Goal: Information Seeking & Learning: Learn about a topic

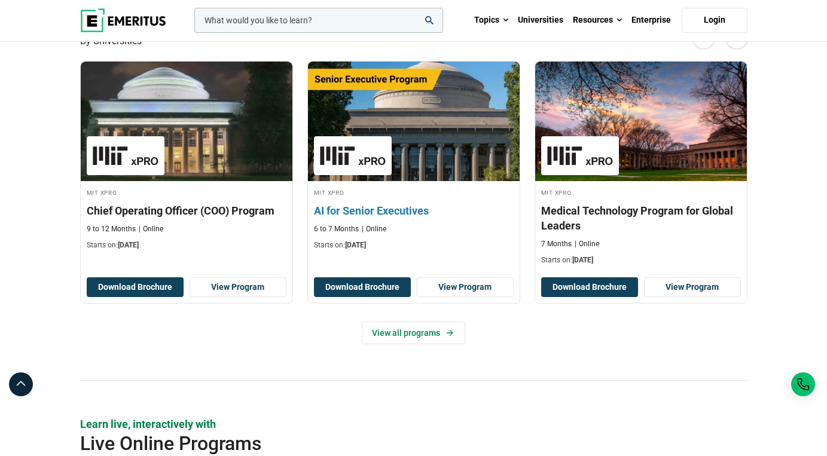
scroll to position [334, 0]
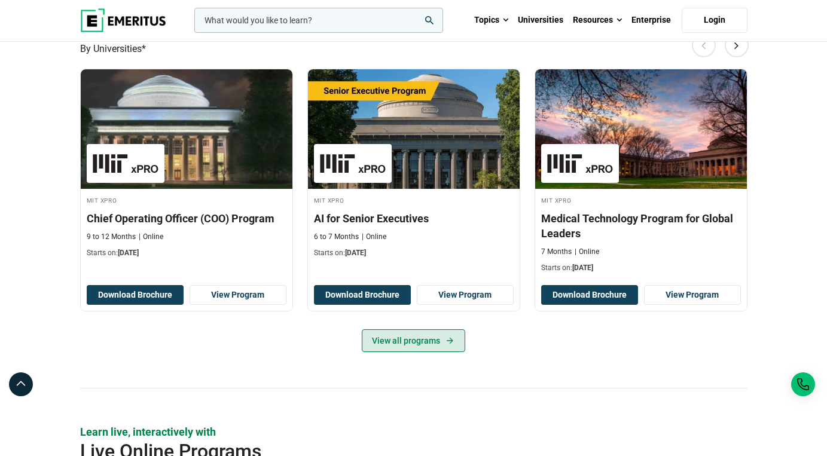
click at [407, 352] on link "View all programs" at bounding box center [413, 340] width 103 height 23
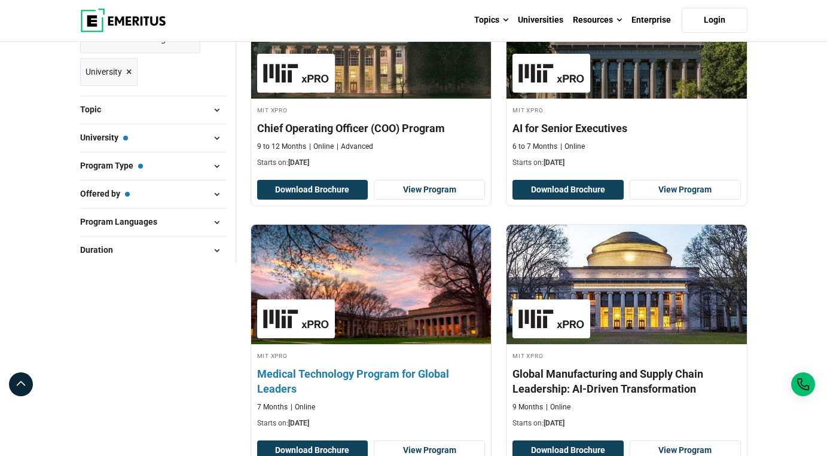
scroll to position [199, 0]
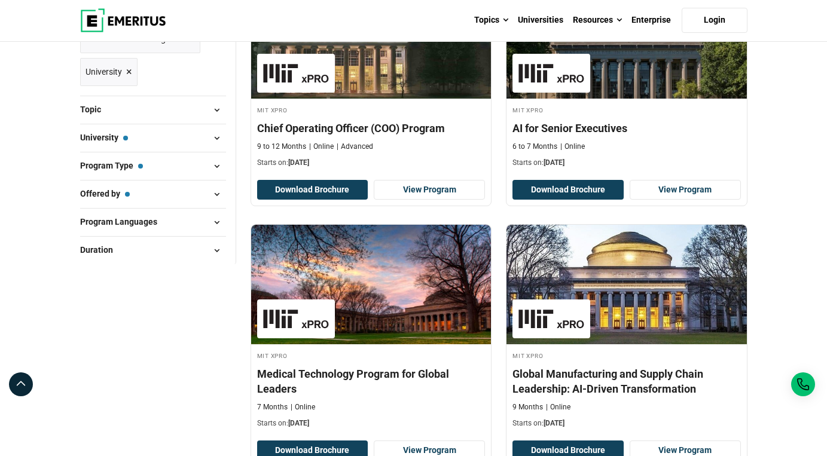
click at [194, 48] on span "×" at bounding box center [192, 38] width 6 height 17
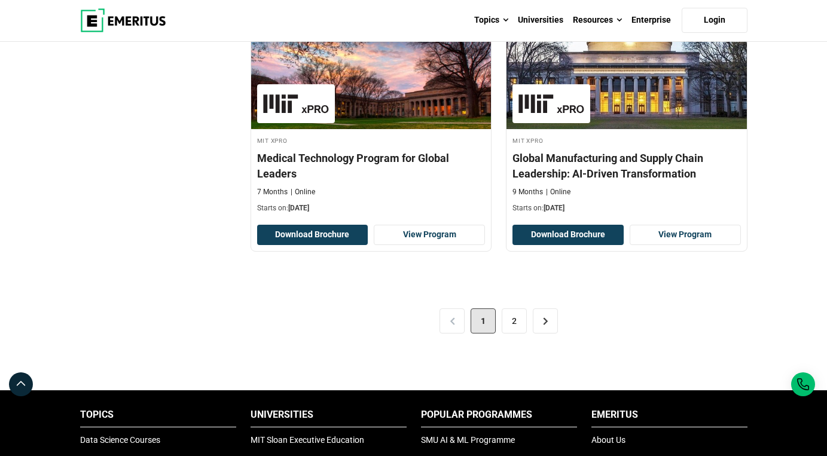
scroll to position [2552, 0]
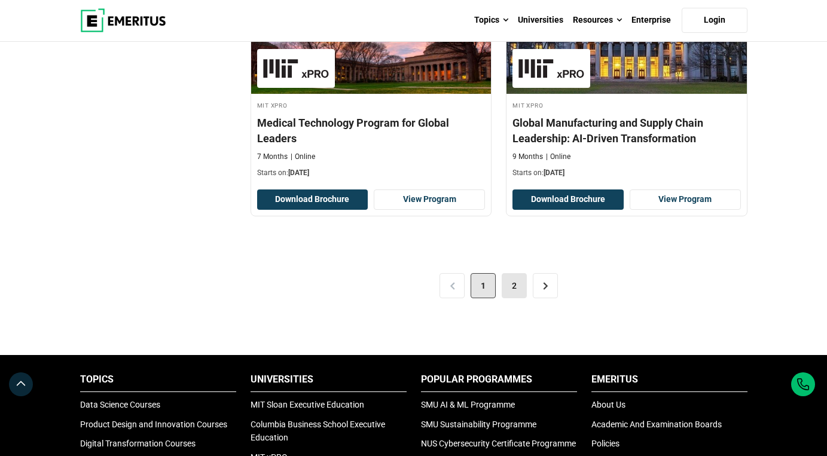
click at [508, 298] on link "2" at bounding box center [514, 285] width 25 height 25
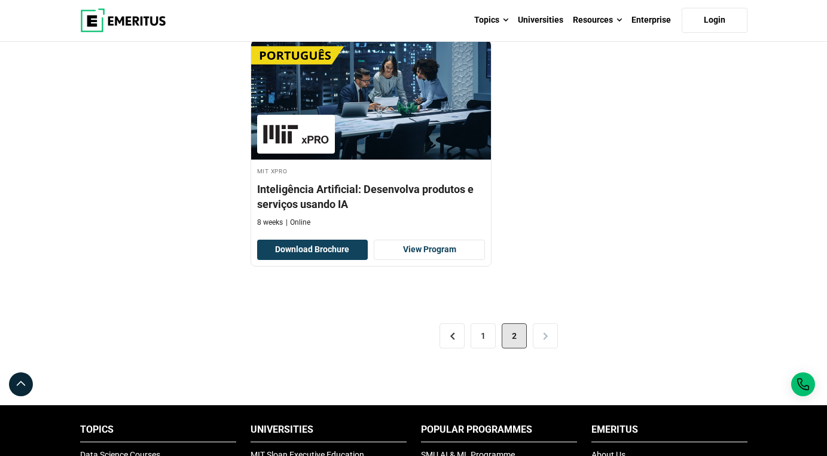
scroll to position [1180, 0]
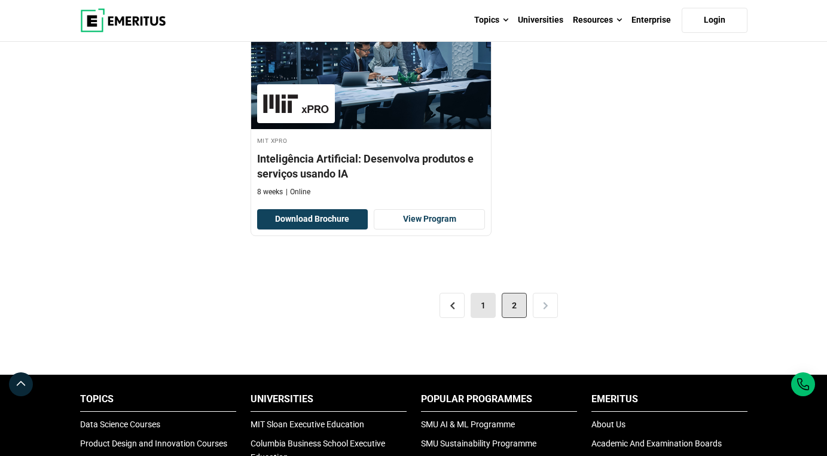
click at [483, 318] on link "1" at bounding box center [483, 305] width 25 height 25
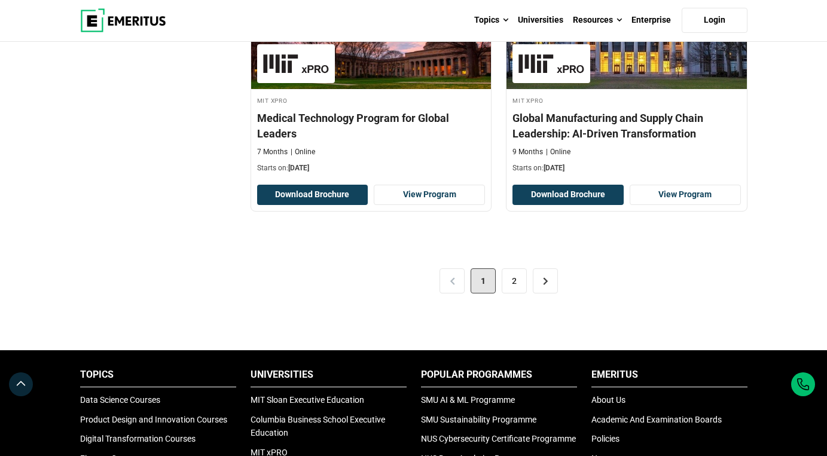
scroll to position [2557, 0]
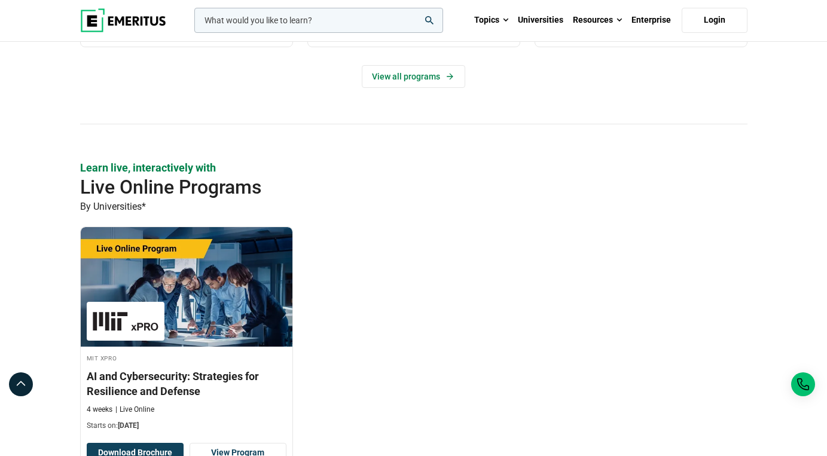
scroll to position [605, 0]
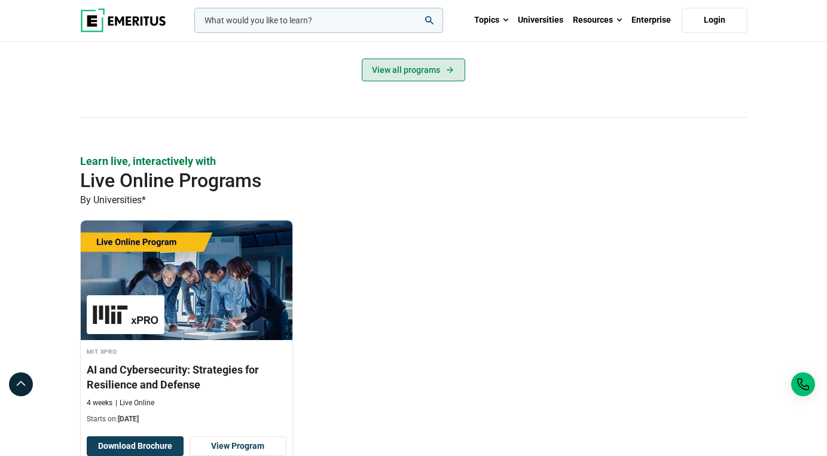
click at [383, 81] on link "View all programs" at bounding box center [413, 70] width 103 height 23
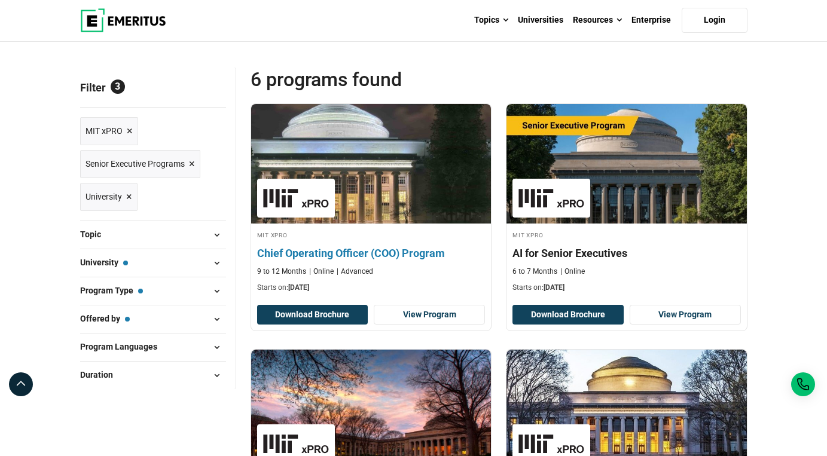
scroll to position [81, 0]
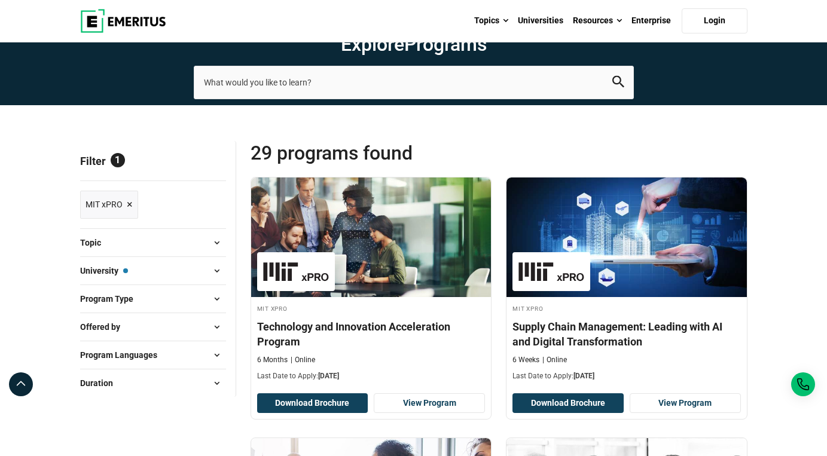
click at [146, 252] on button "Topic" at bounding box center [153, 243] width 146 height 18
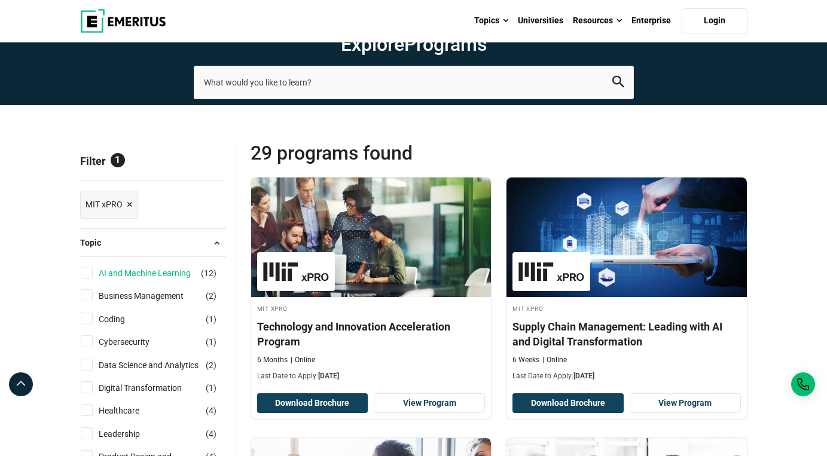
click at [123, 280] on link "AI and Machine Learning" at bounding box center [157, 273] width 116 height 13
checkbox input "true"
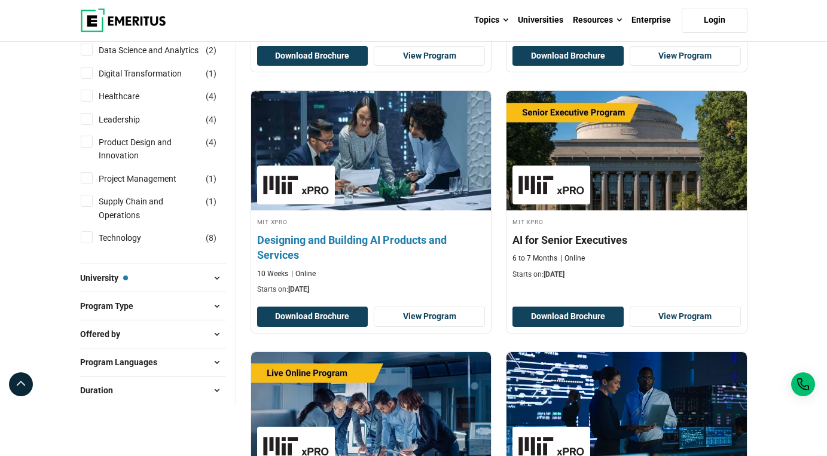
scroll to position [352, 0]
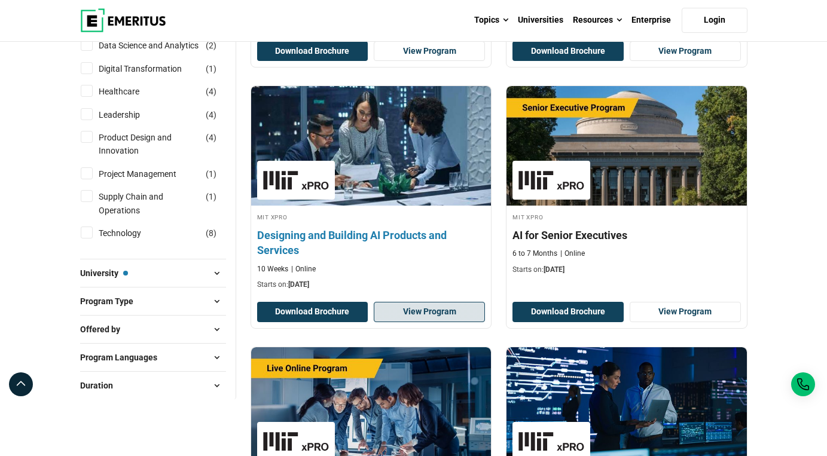
click at [432, 322] on link "View Program" at bounding box center [429, 312] width 111 height 20
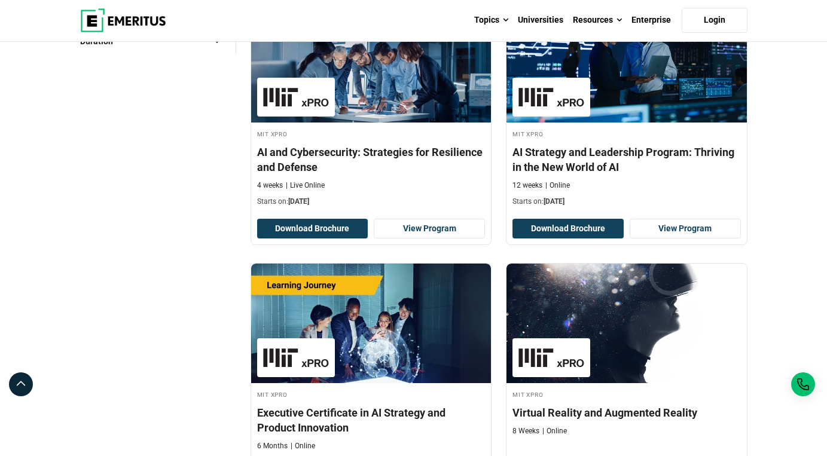
scroll to position [697, 0]
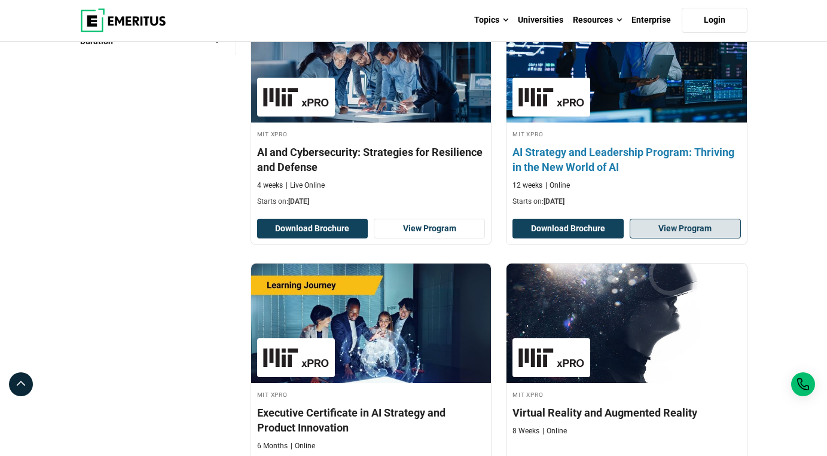
click at [648, 239] on link "View Program" at bounding box center [685, 229] width 111 height 20
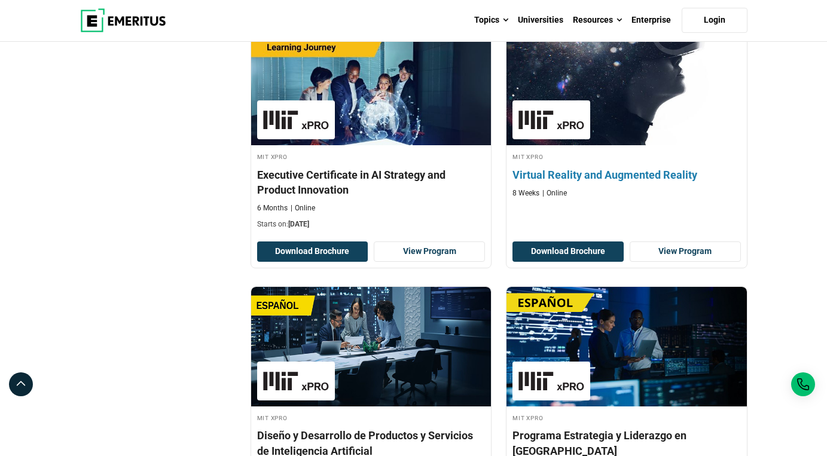
scroll to position [940, 0]
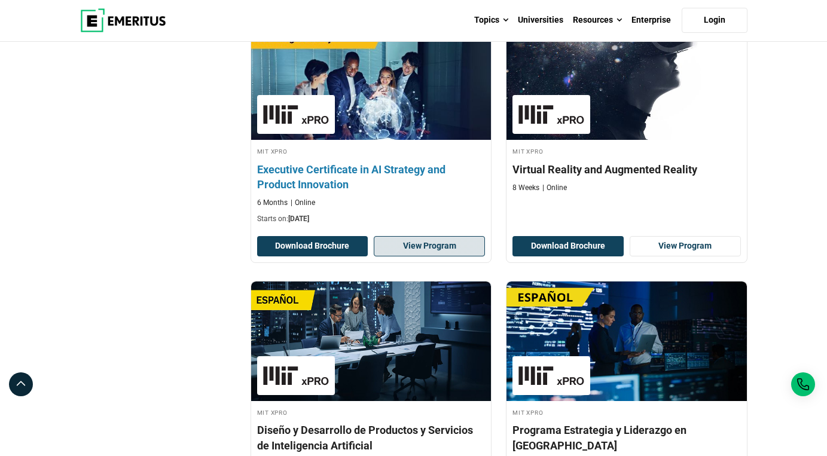
click at [438, 257] on link "View Program" at bounding box center [429, 246] width 111 height 20
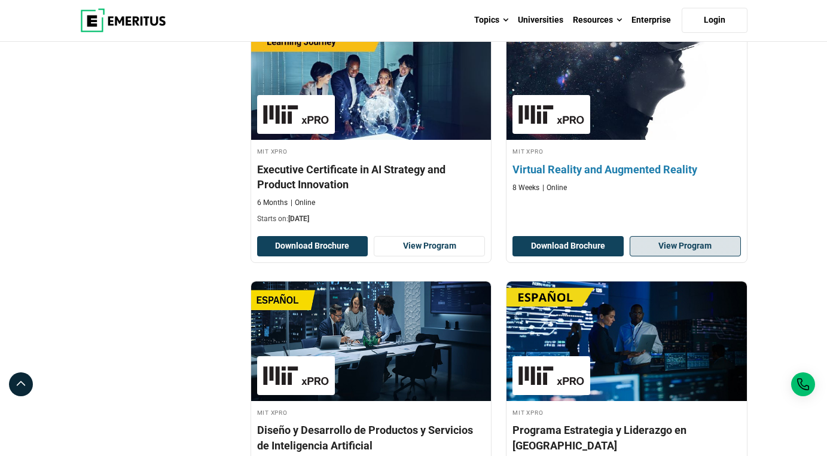
click at [666, 257] on link "View Program" at bounding box center [685, 246] width 111 height 20
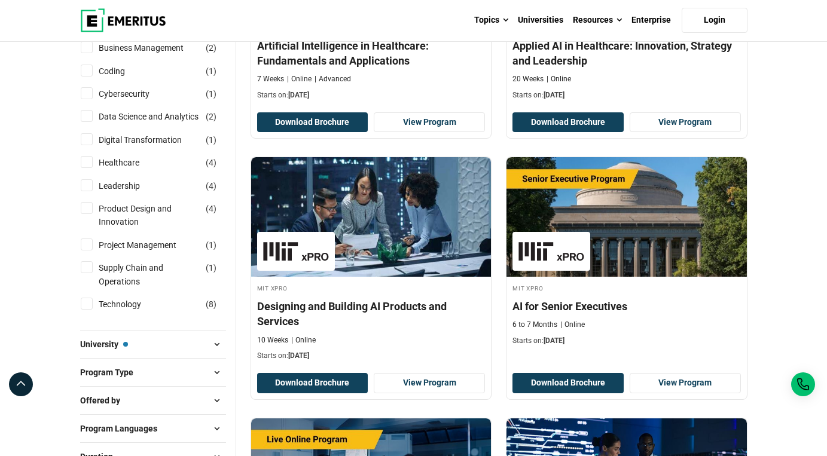
scroll to position [81, 0]
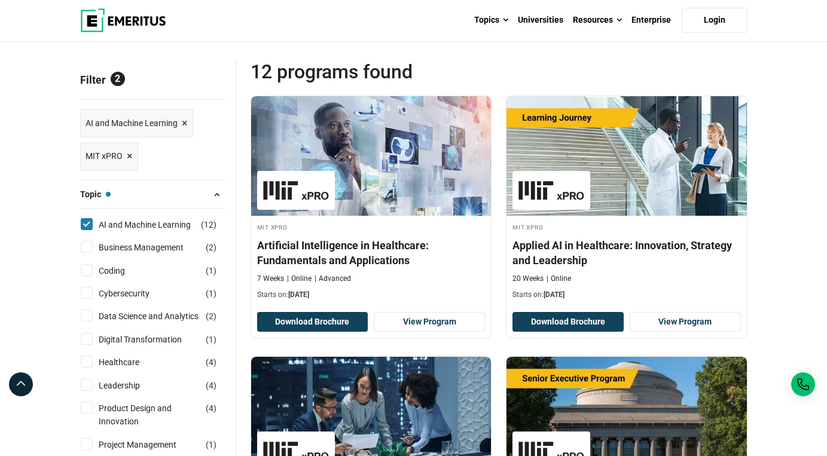
click at [87, 230] on input "AI and Machine Learning ( 12 )" at bounding box center [87, 224] width 12 height 12
checkbox input "false"
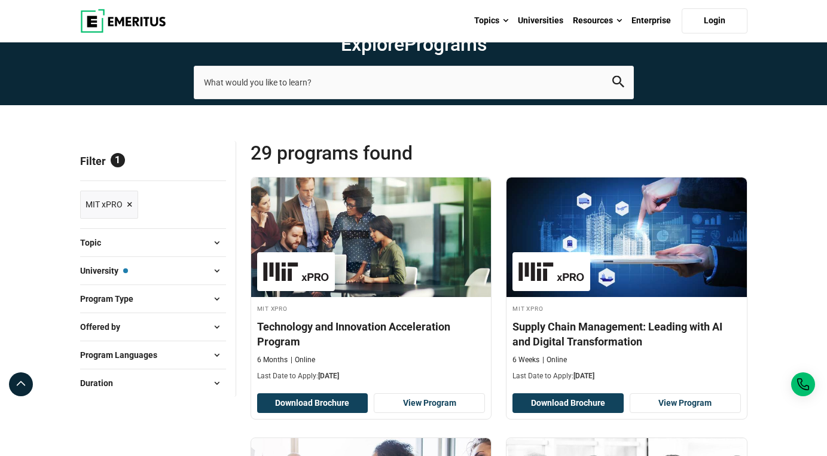
click at [140, 252] on button "Topic" at bounding box center [153, 243] width 146 height 18
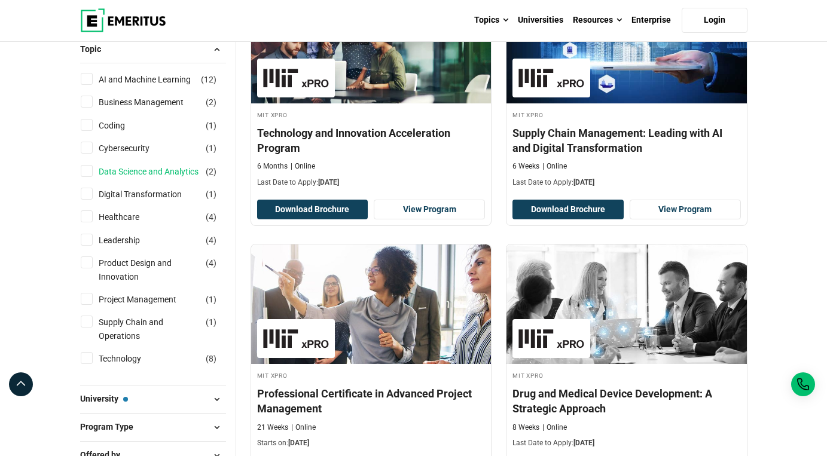
scroll to position [200, 0]
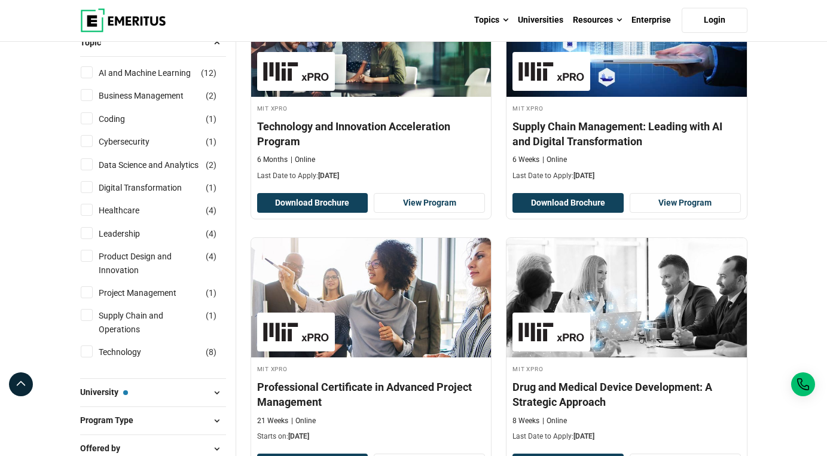
click at [89, 358] on input "Technology ( 8 )" at bounding box center [87, 352] width 12 height 12
checkbox input "true"
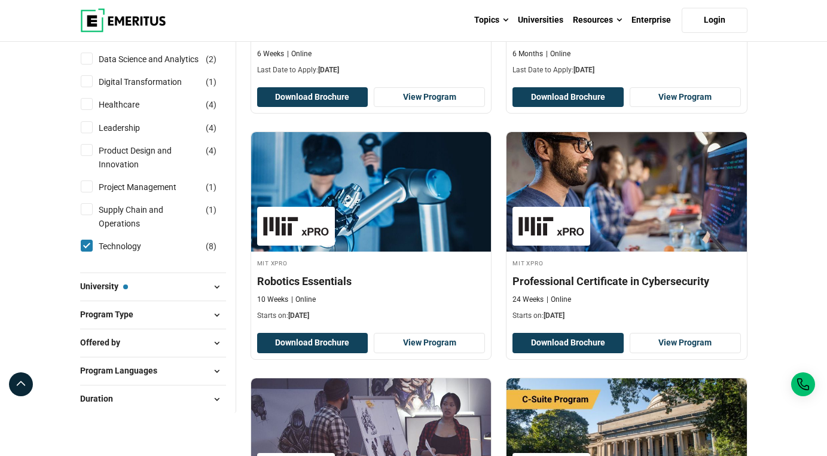
scroll to position [307, 0]
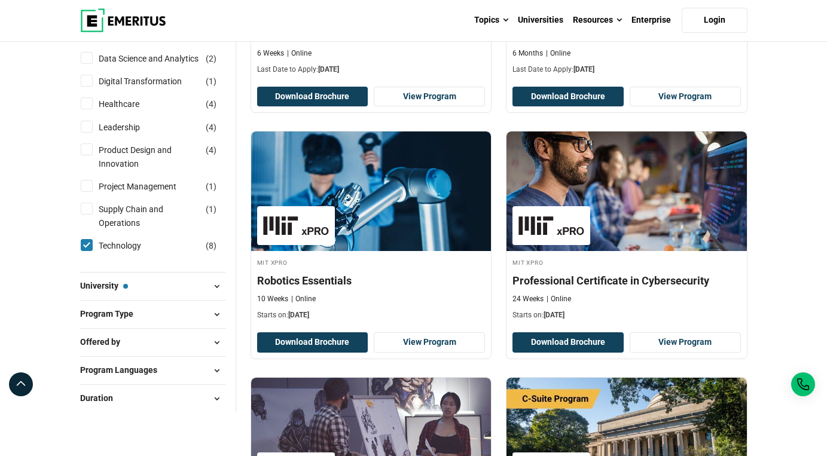
click at [131, 295] on button "University — MIT xPRO" at bounding box center [153, 286] width 146 height 18
click at [203, 295] on button "University — MIT xPRO" at bounding box center [153, 286] width 146 height 18
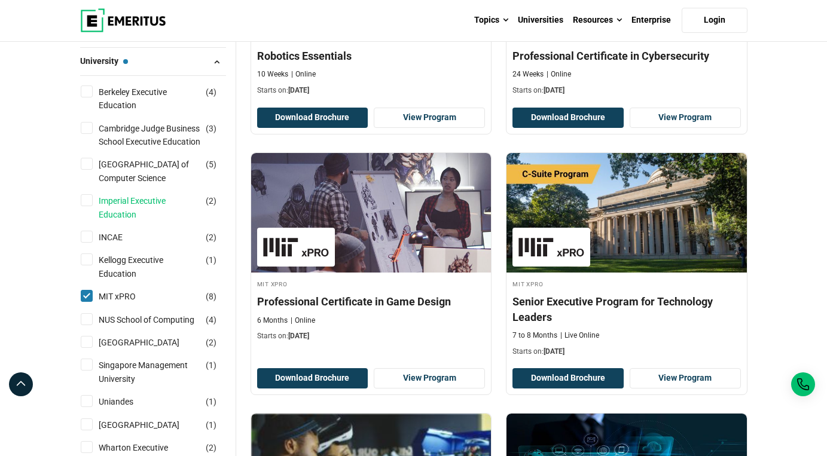
scroll to position [532, 0]
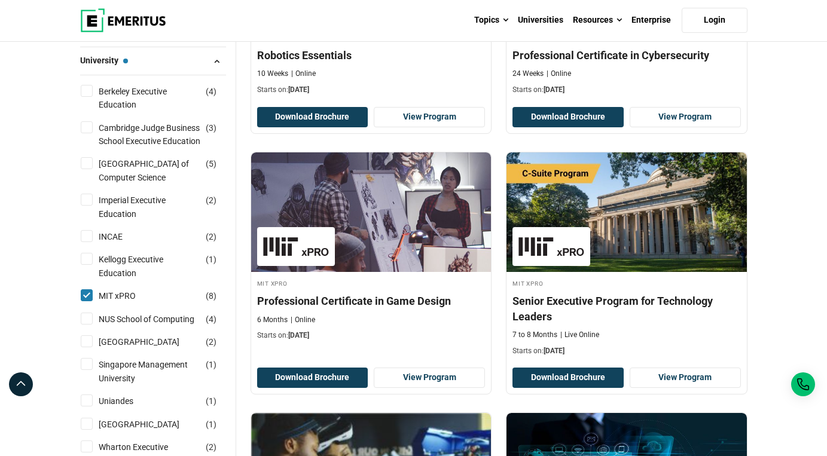
click at [86, 301] on input "MIT xPRO ( 8 )" at bounding box center [87, 295] width 12 height 12
checkbox input "false"
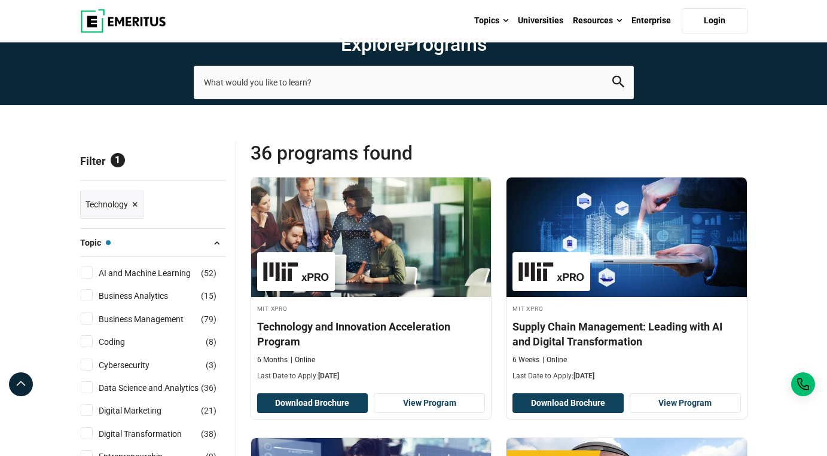
click at [88, 279] on input "AI and Machine Learning ( 52 )" at bounding box center [87, 273] width 12 height 12
checkbox input "true"
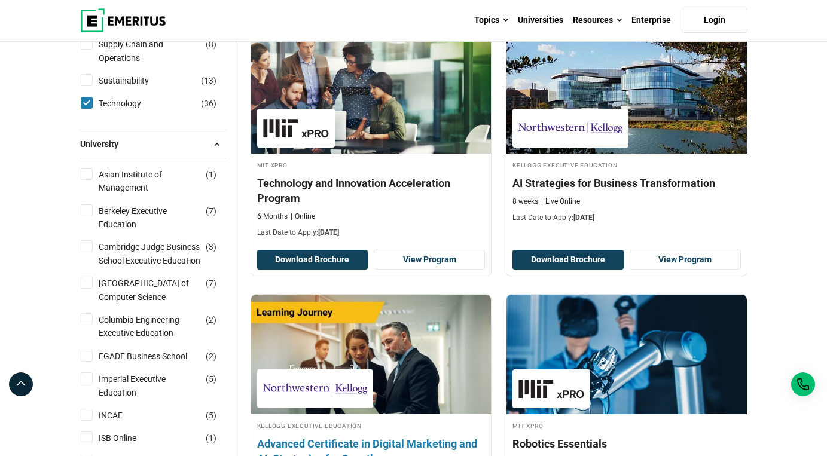
scroll to position [663, 0]
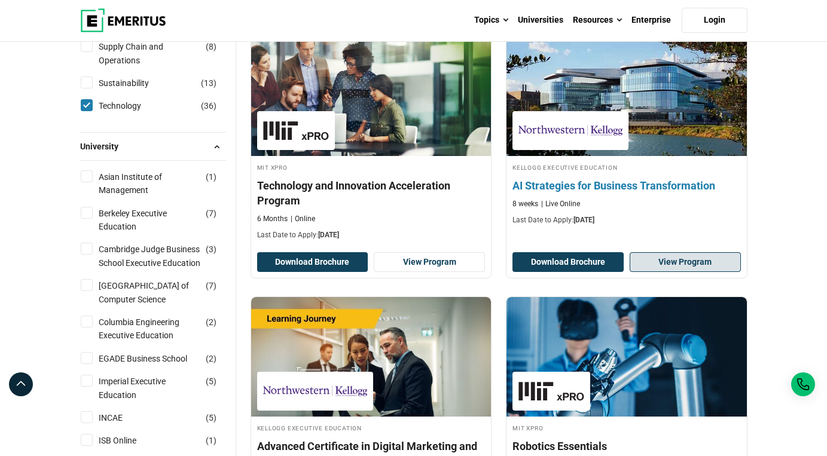
click at [664, 273] on link "View Program" at bounding box center [685, 262] width 111 height 20
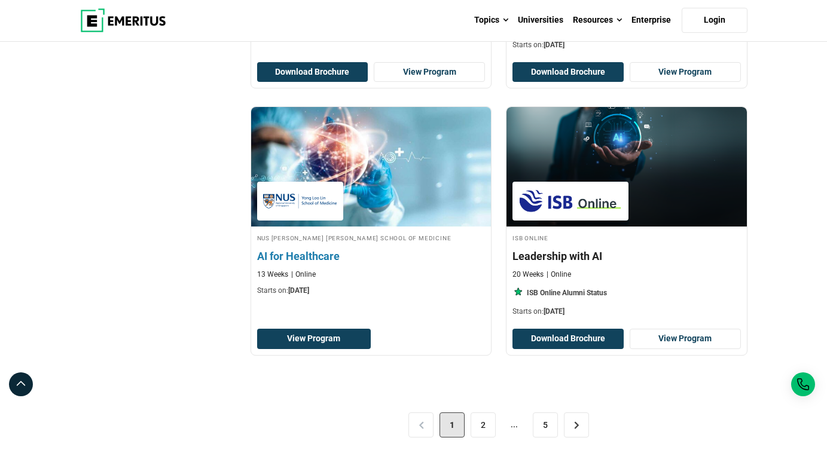
scroll to position [0, 0]
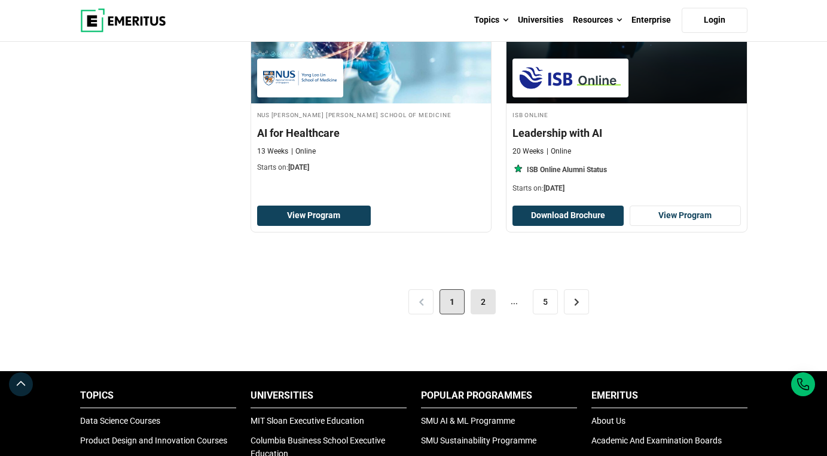
click at [478, 315] on link "2" at bounding box center [483, 301] width 25 height 25
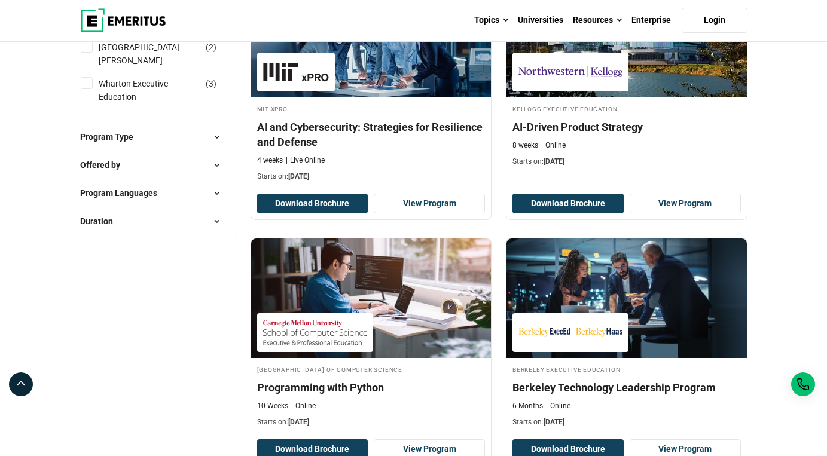
scroll to position [1491, 0]
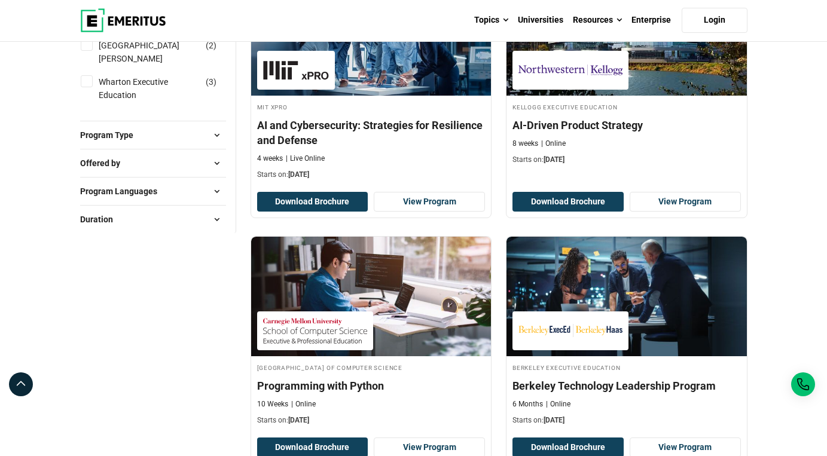
click at [156, 228] on button "Duration" at bounding box center [153, 219] width 146 height 18
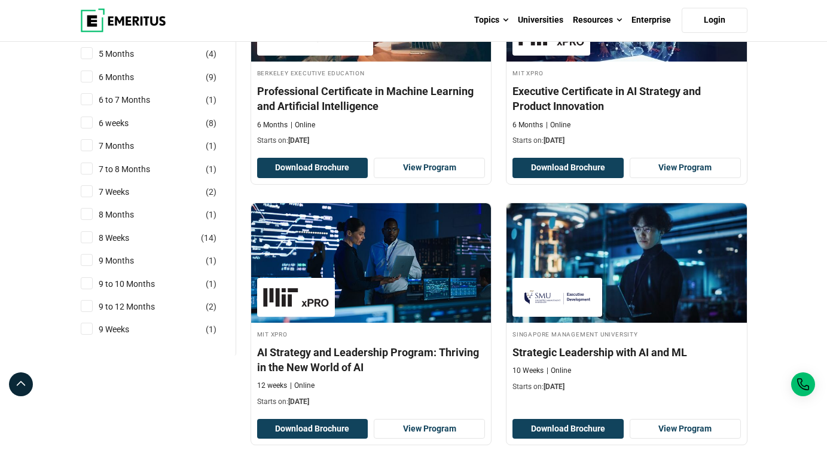
scroll to position [2035, 0]
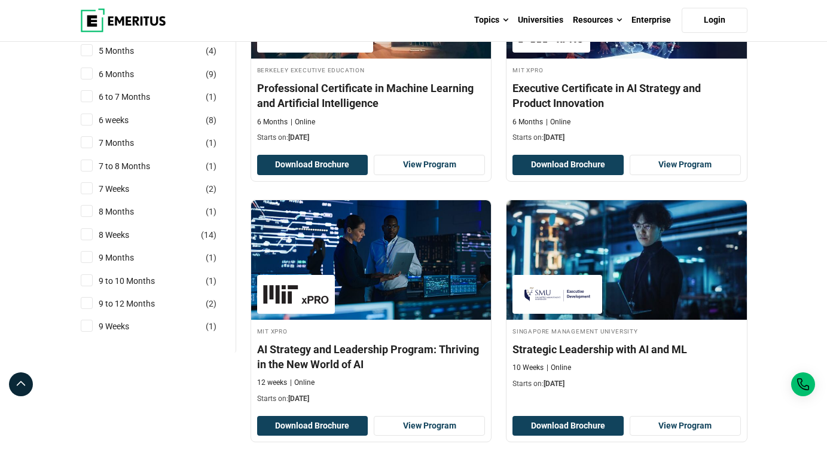
click at [88, 242] on div "8 Weeks ( 14 )" at bounding box center [153, 234] width 146 height 13
click at [88, 240] on input "8 Weeks ( 14 )" at bounding box center [87, 234] width 12 height 12
checkbox input "true"
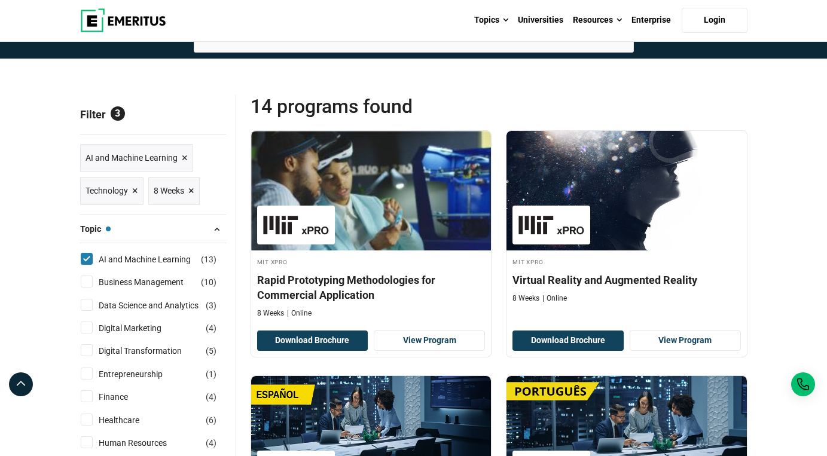
scroll to position [22, 0]
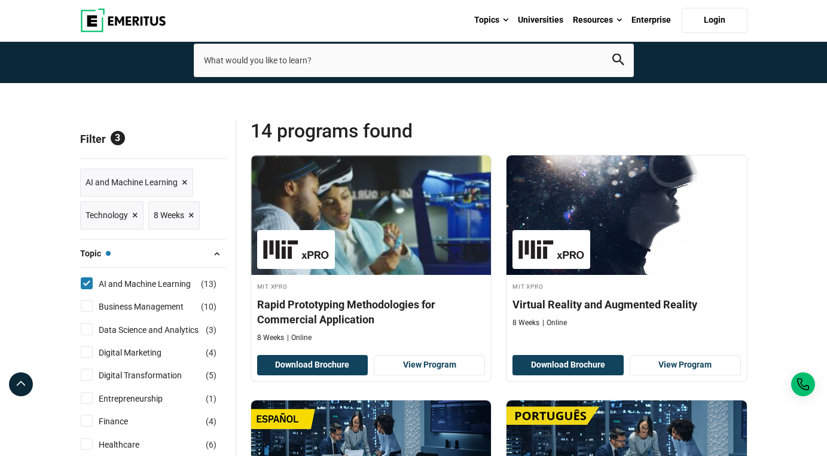
click at [132, 224] on span "×" at bounding box center [135, 215] width 6 height 17
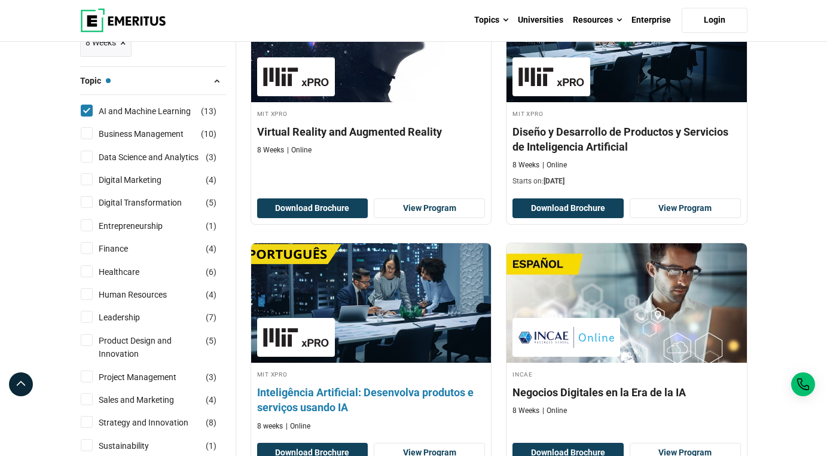
scroll to position [156, 0]
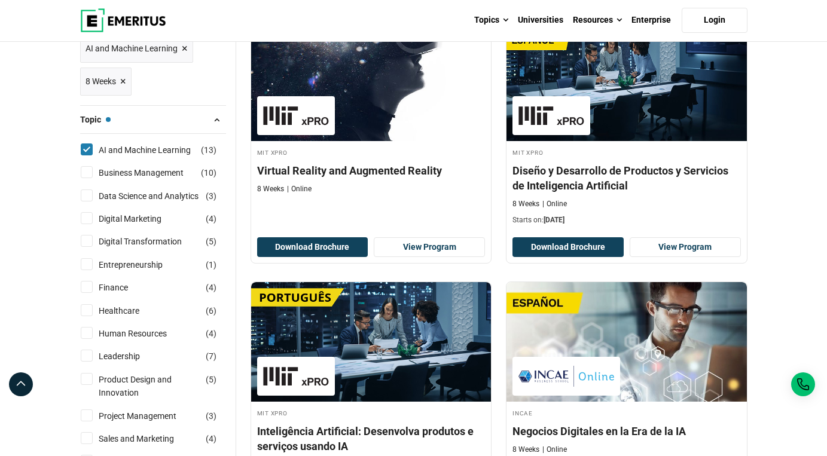
click at [214, 129] on span at bounding box center [217, 120] width 18 height 18
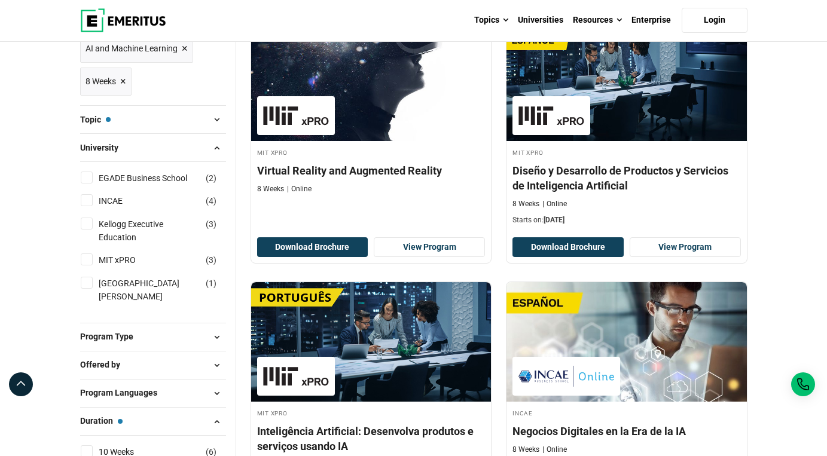
click at [221, 157] on span at bounding box center [217, 148] width 18 height 18
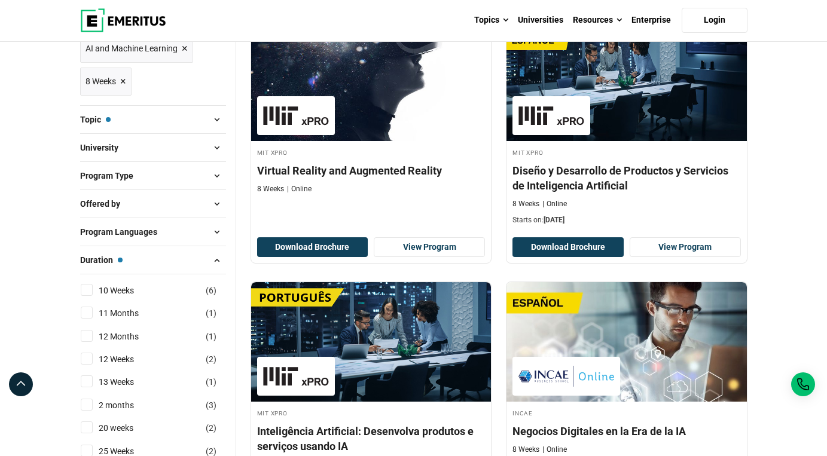
click at [215, 185] on span at bounding box center [217, 176] width 18 height 18
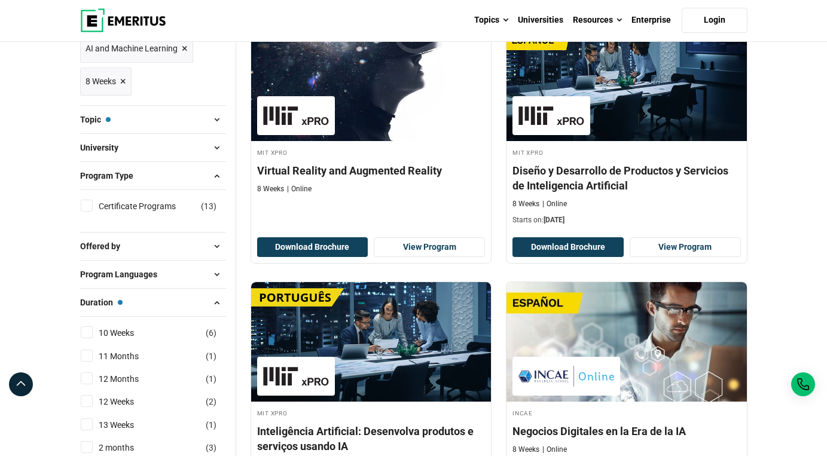
click at [215, 185] on span at bounding box center [217, 176] width 18 height 18
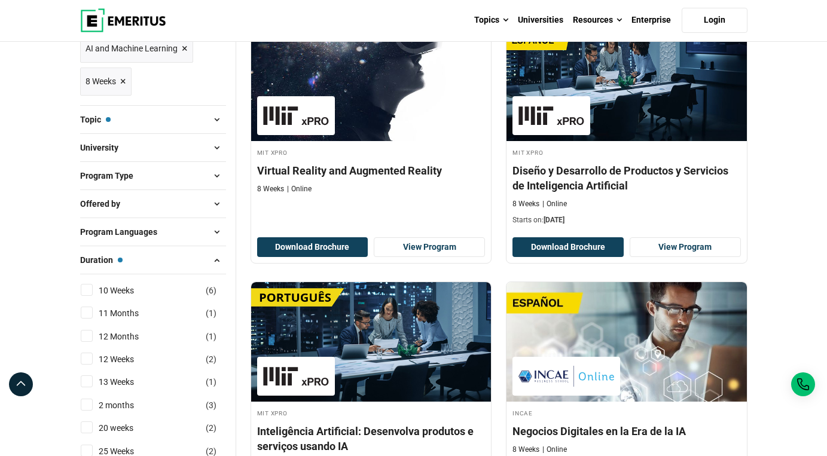
click at [215, 185] on span at bounding box center [217, 176] width 18 height 18
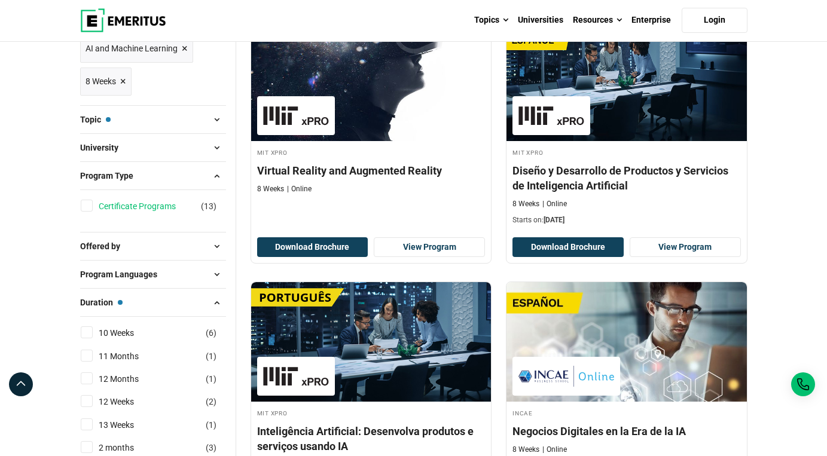
click at [158, 213] on link "Certificate Programs" at bounding box center [149, 206] width 101 height 13
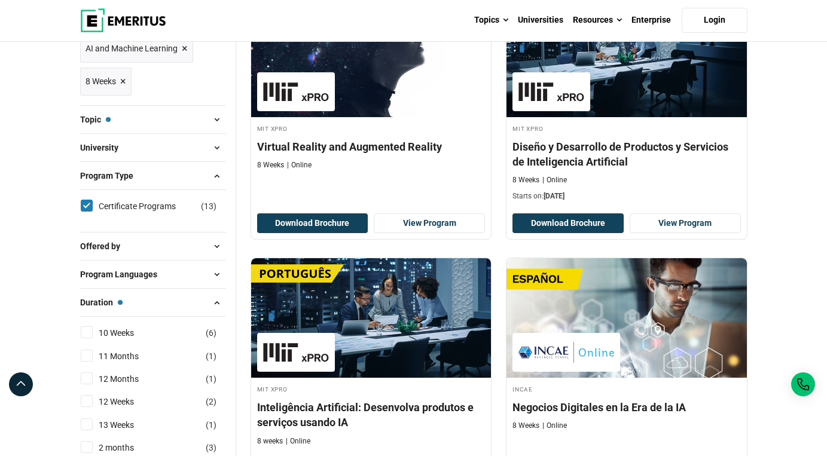
click at [215, 185] on span at bounding box center [217, 176] width 18 height 18
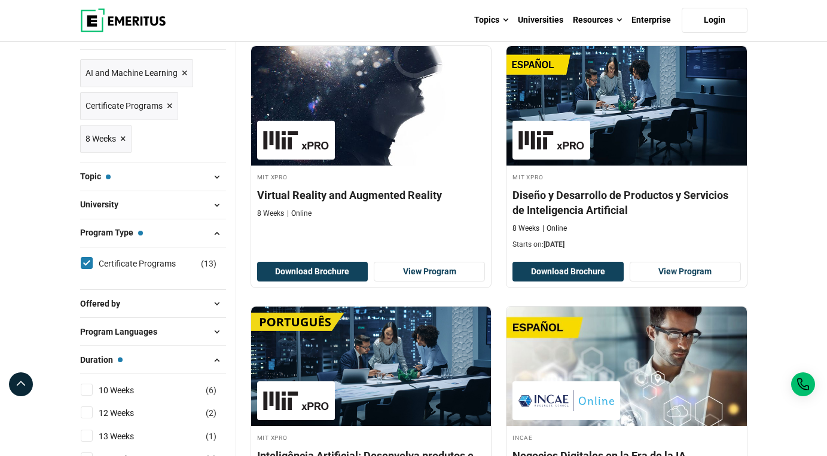
scroll to position [155, 0]
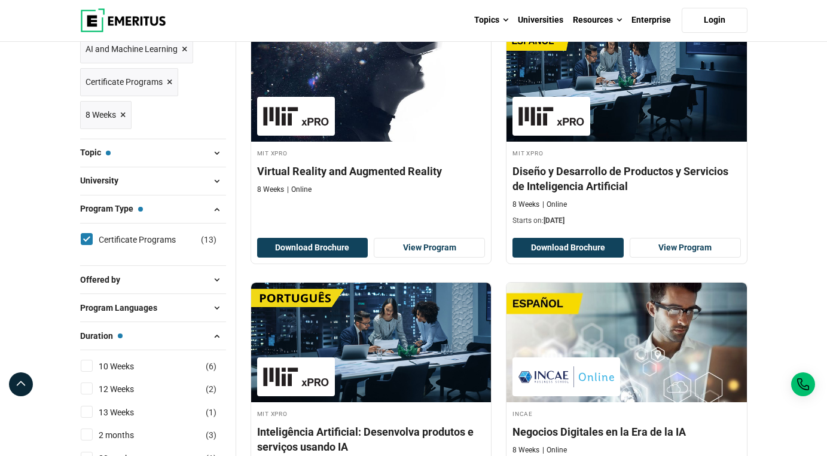
click at [124, 124] on span "×" at bounding box center [123, 114] width 6 height 17
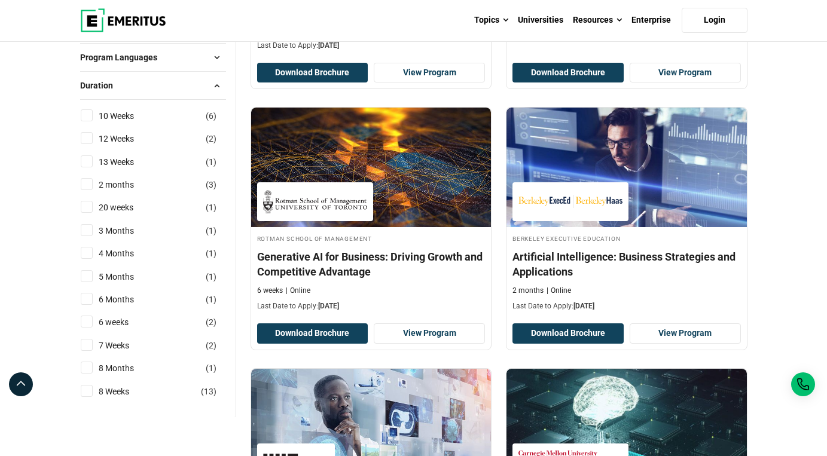
scroll to position [329, 0]
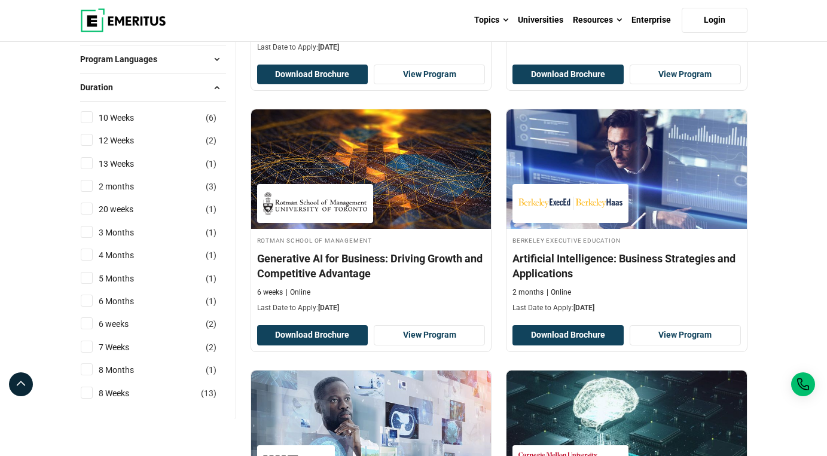
click at [89, 123] on input "10 Weeks ( 6 )" at bounding box center [87, 117] width 12 height 12
checkbox input "true"
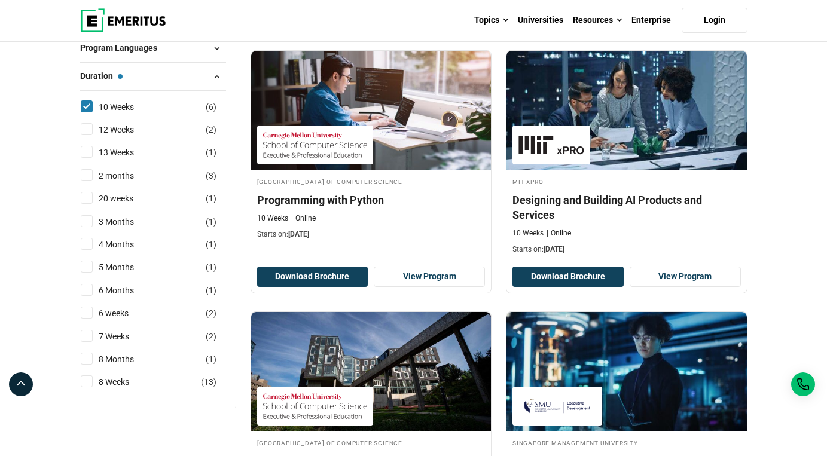
scroll to position [373, 0]
click at [88, 319] on input "6 weeks ( 2 )" at bounding box center [87, 313] width 12 height 12
checkbox input "true"
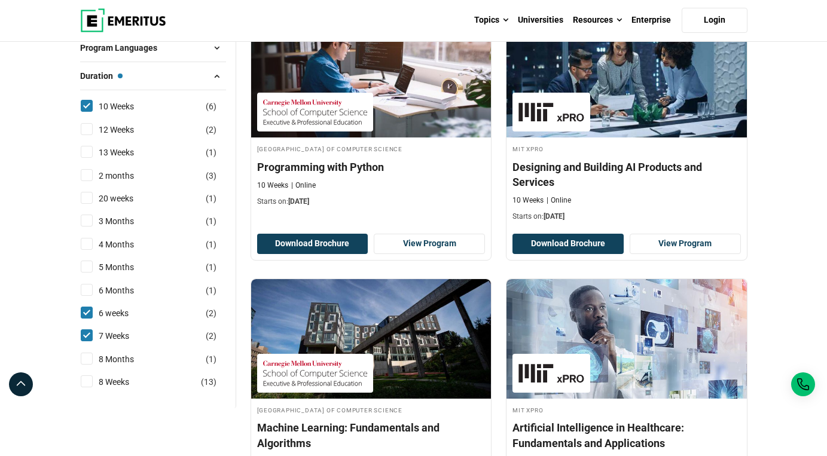
scroll to position [458, 0]
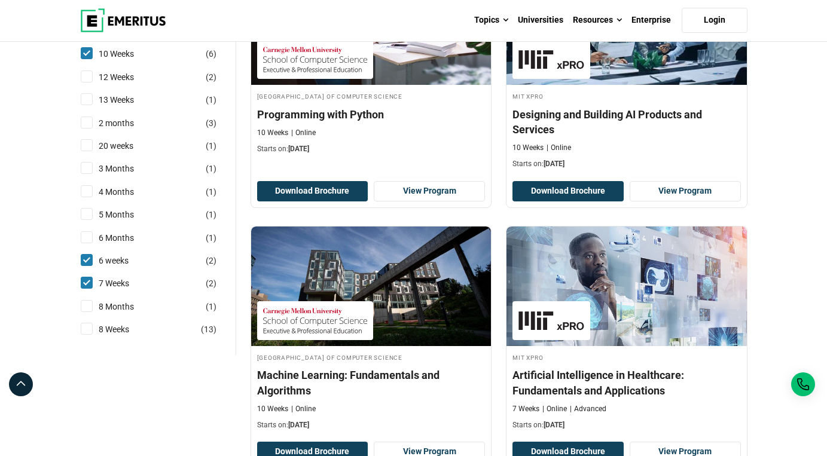
click at [89, 335] on input "8 Weeks ( 13 )" at bounding box center [87, 329] width 12 height 12
checkbox input "true"
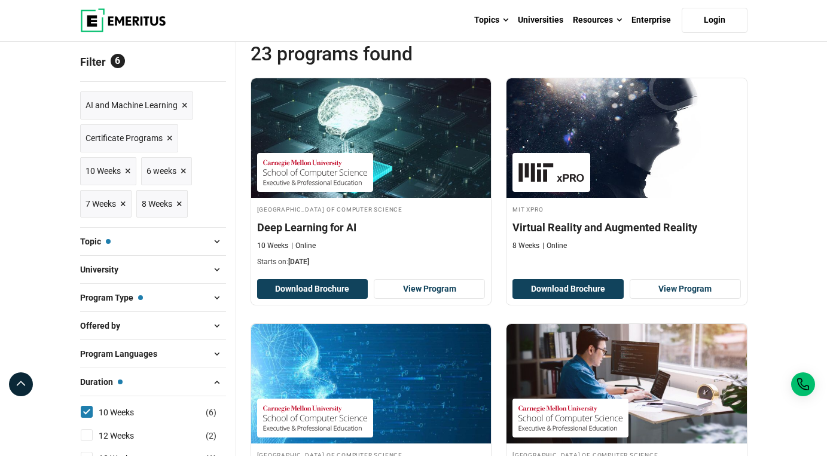
scroll to position [120, 0]
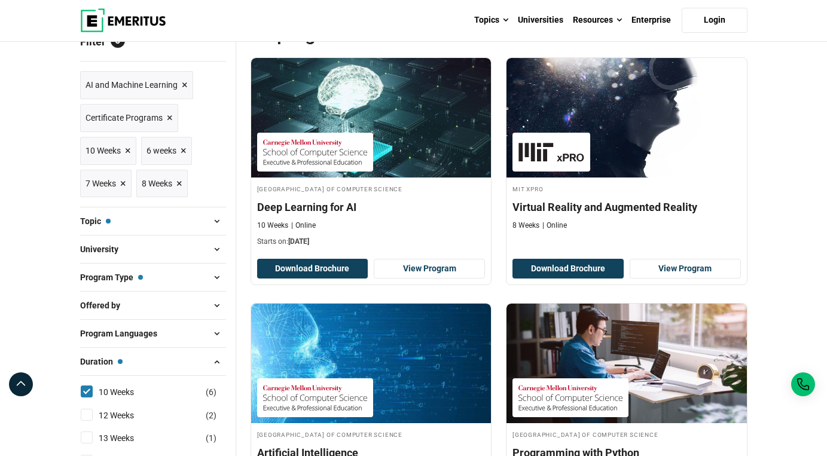
click at [189, 286] on button "Program Type — Certificate Programs" at bounding box center [153, 277] width 146 height 18
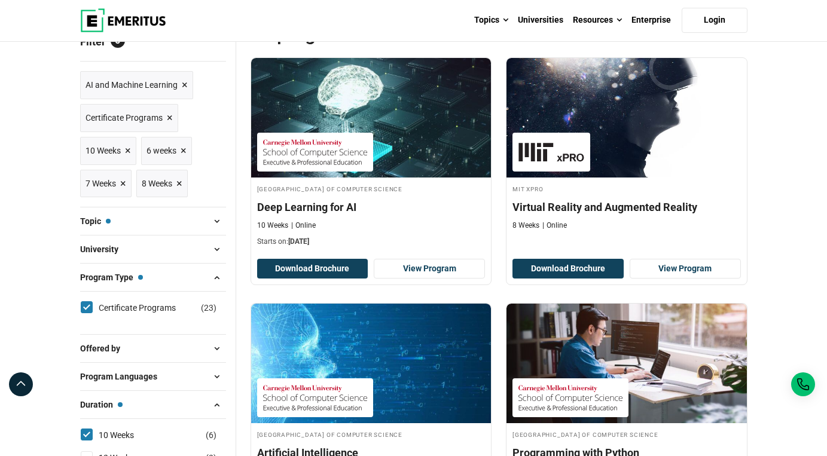
click at [189, 286] on button "Program Type — Certificate Programs" at bounding box center [153, 277] width 146 height 18
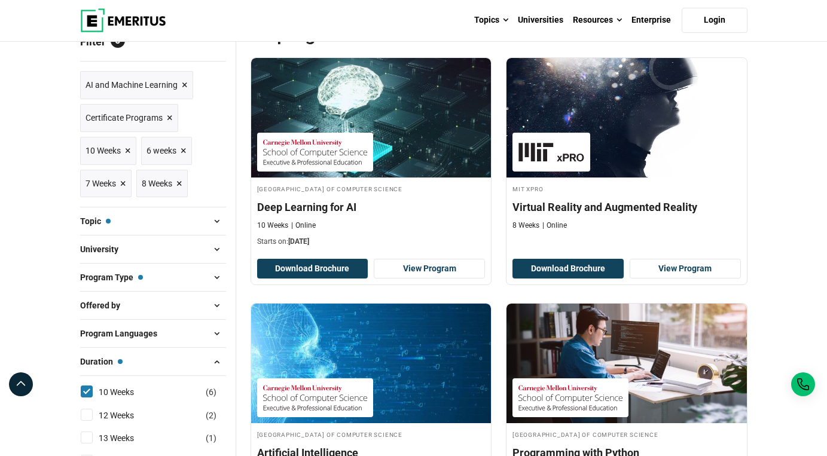
click at [191, 315] on button "Offered by" at bounding box center [153, 306] width 146 height 18
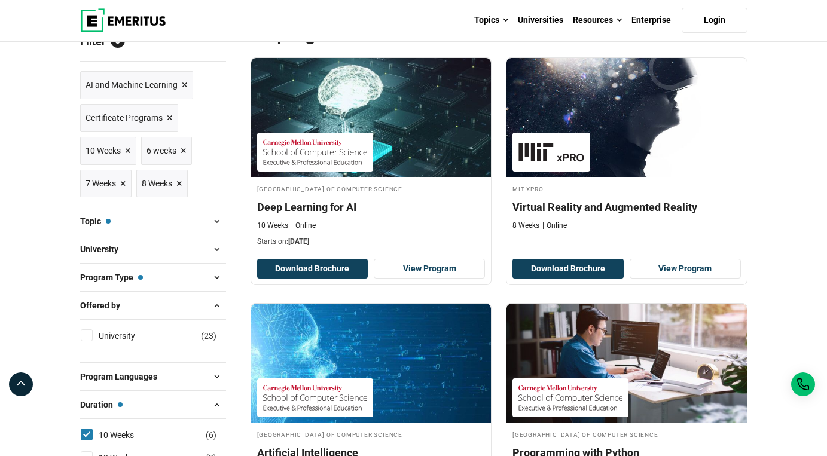
click at [191, 315] on button "Offered by" at bounding box center [153, 306] width 146 height 18
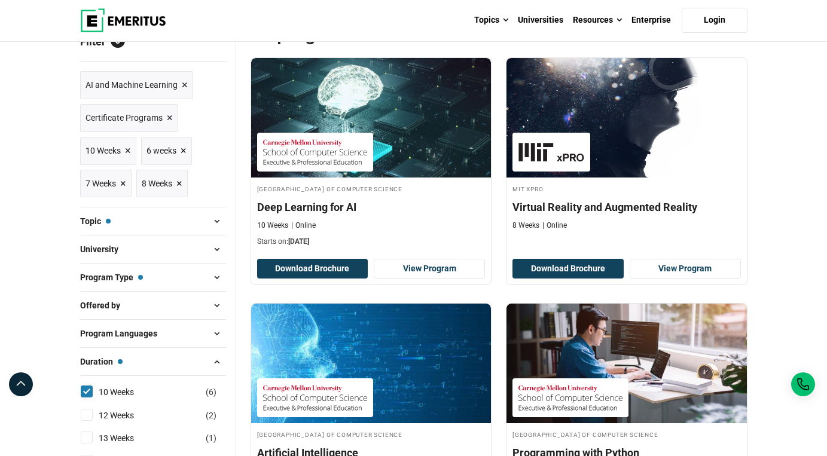
click at [194, 343] on button "Program Languages" at bounding box center [153, 334] width 146 height 18
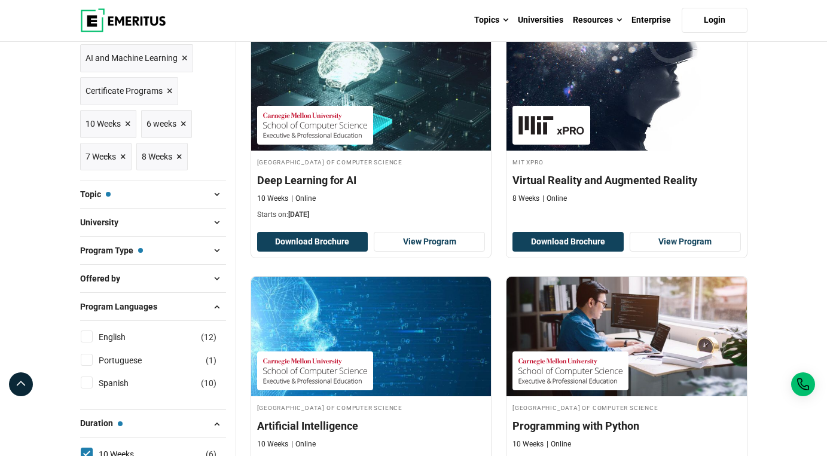
scroll to position [147, 0]
click at [113, 344] on link "English" at bounding box center [124, 337] width 51 height 13
checkbox input "true"
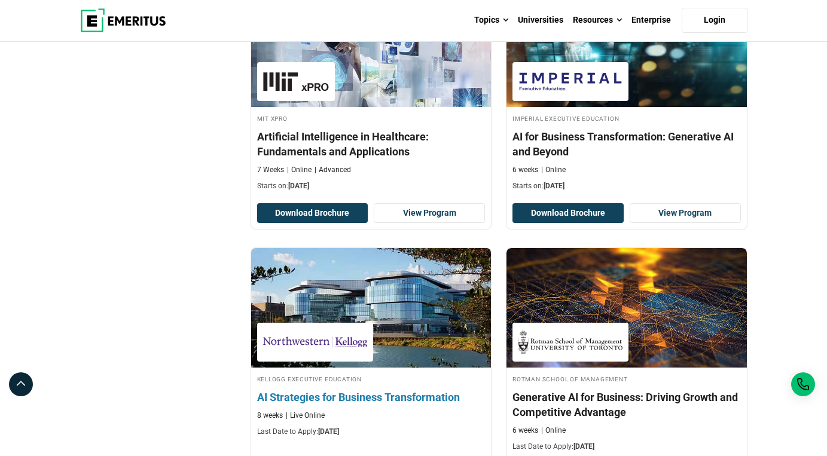
scroll to position [943, 0]
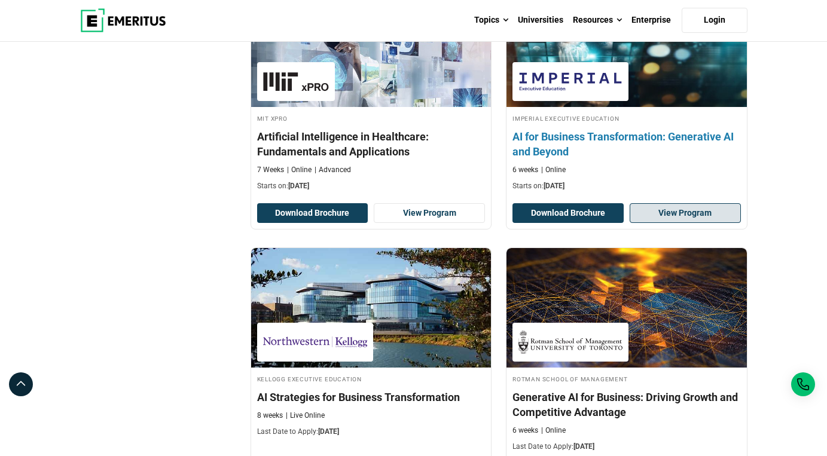
click at [674, 224] on link "View Program" at bounding box center [685, 213] width 111 height 20
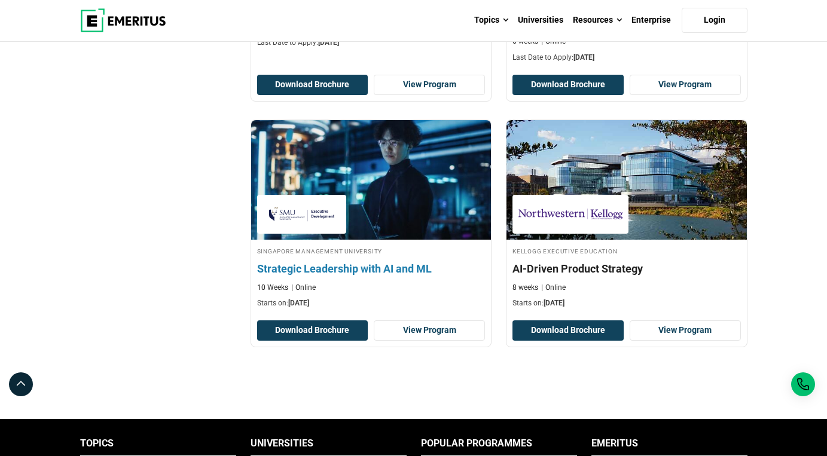
scroll to position [1346, 0]
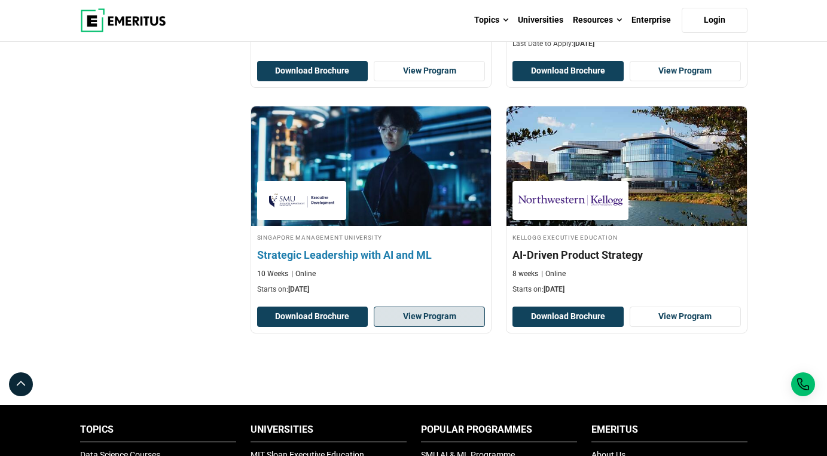
click at [451, 327] on link "View Program" at bounding box center [429, 317] width 111 height 20
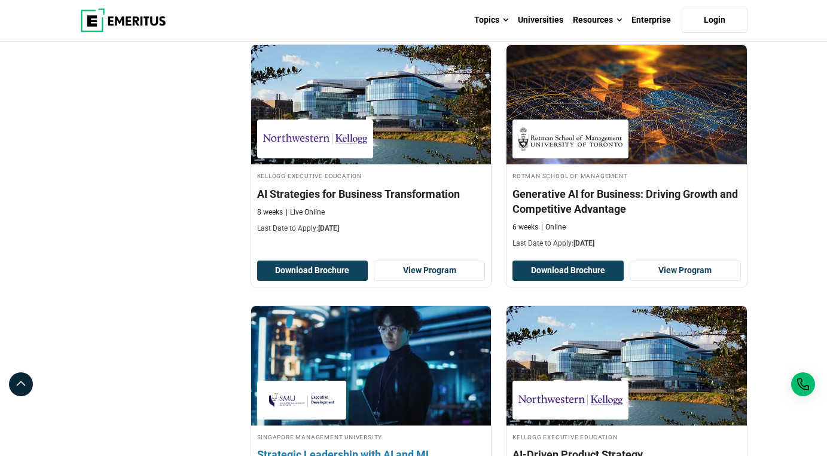
scroll to position [1146, 0]
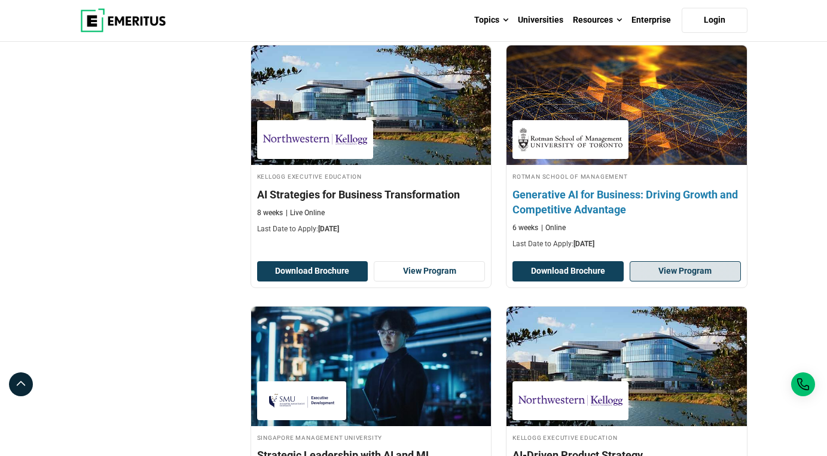
click at [652, 282] on link "View Program" at bounding box center [685, 271] width 111 height 20
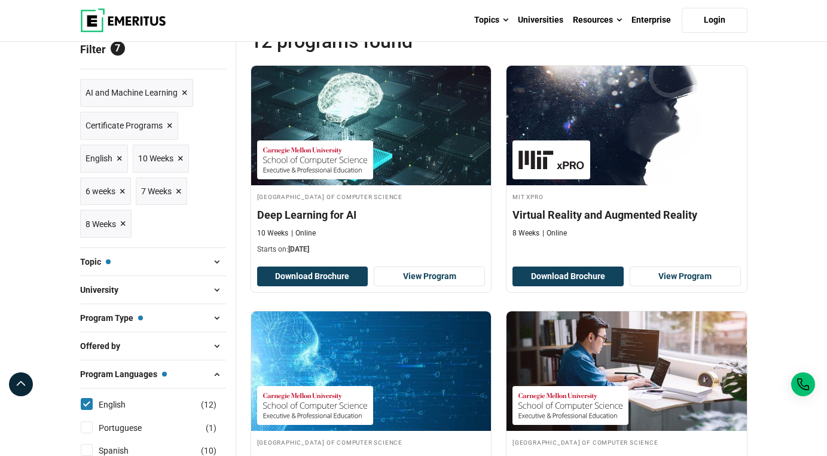
scroll to position [102, 0]
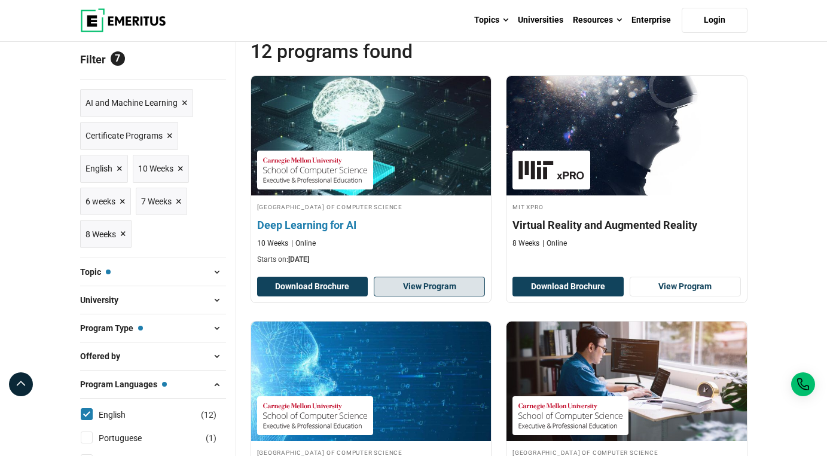
click at [425, 297] on link "View Program" at bounding box center [429, 287] width 111 height 20
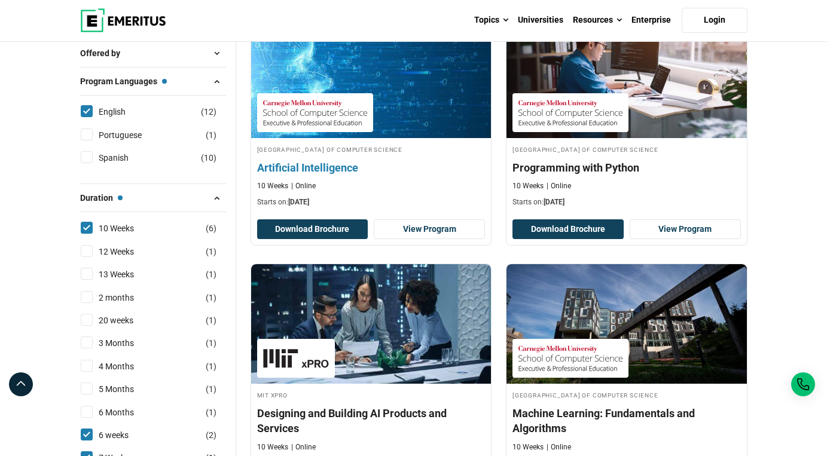
scroll to position [417, 0]
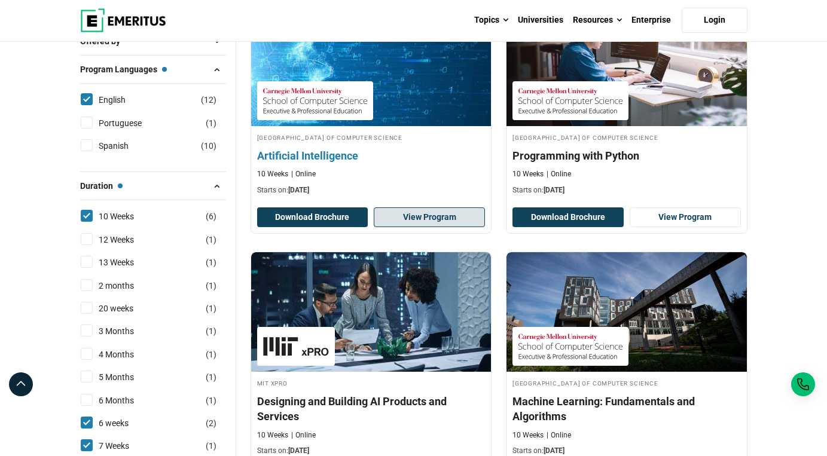
click at [441, 228] on link "View Program" at bounding box center [429, 217] width 111 height 20
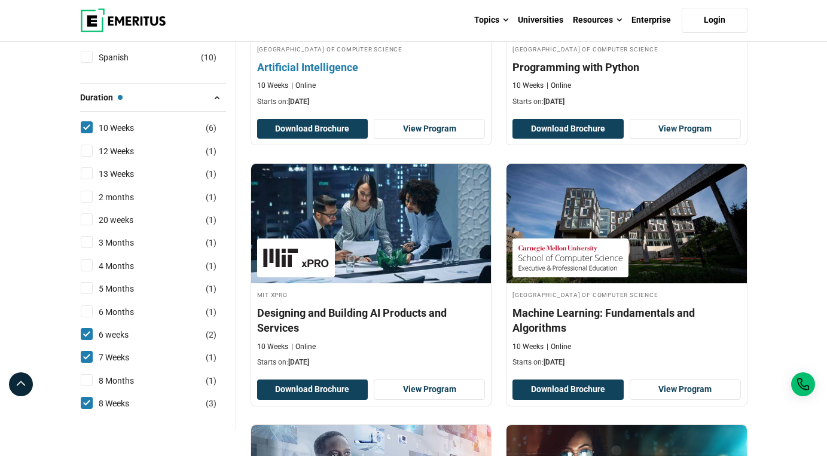
scroll to position [523, 0]
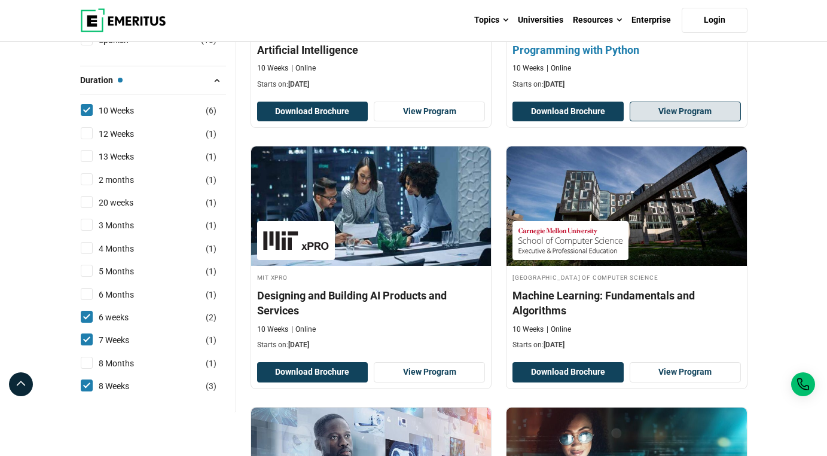
click at [666, 122] on link "View Program" at bounding box center [685, 112] width 111 height 20
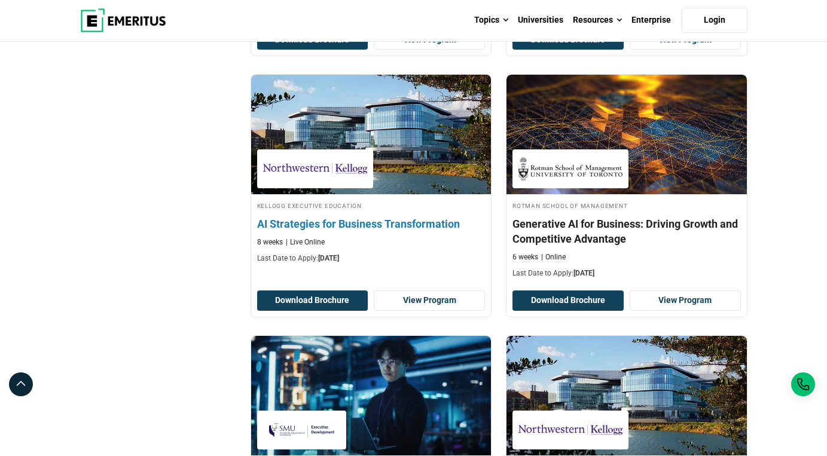
scroll to position [1110, 0]
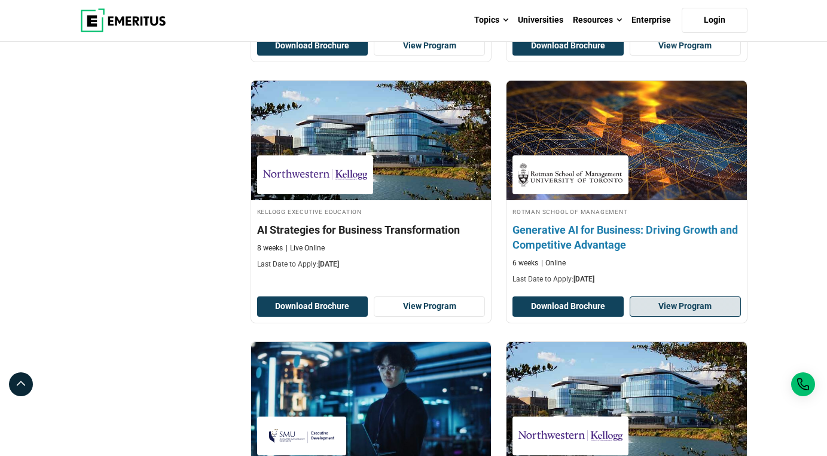
click at [669, 317] on link "View Program" at bounding box center [685, 307] width 111 height 20
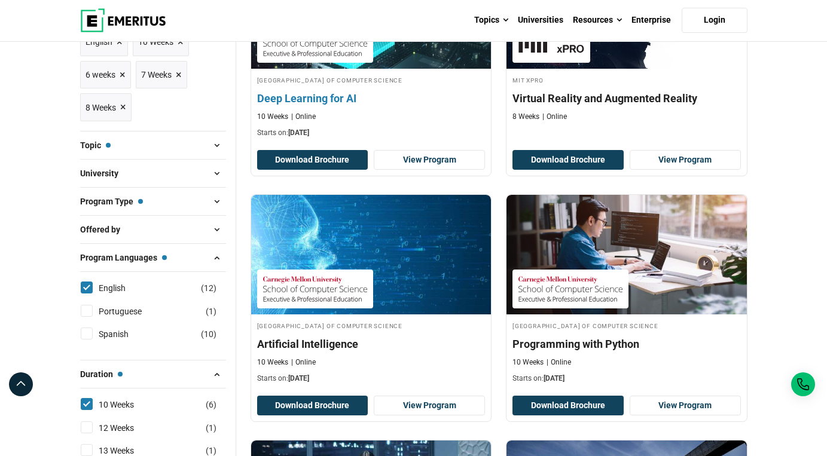
scroll to position [291, 0]
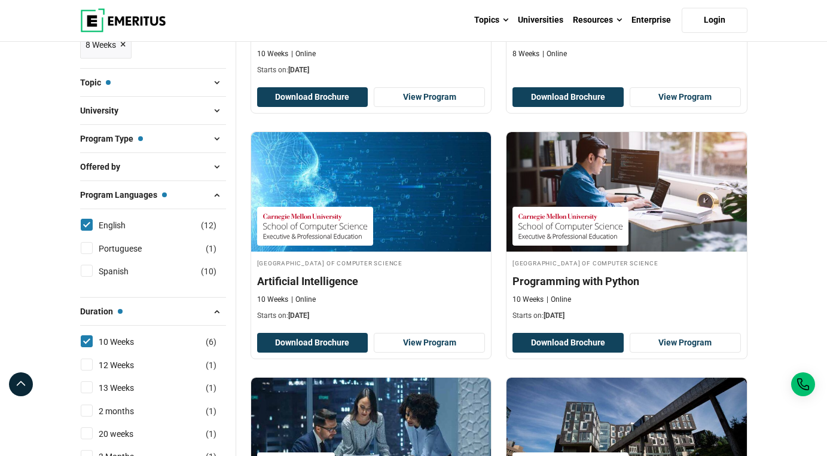
click at [189, 176] on button "Offered by" at bounding box center [153, 167] width 146 height 18
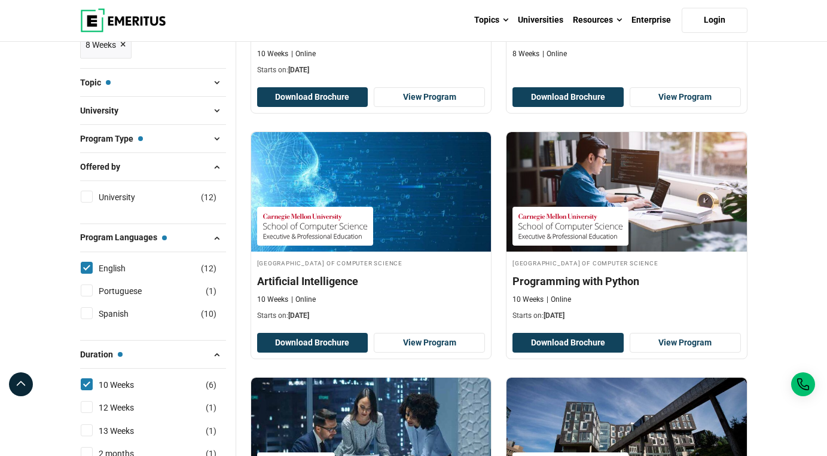
click at [189, 176] on button "Offered by" at bounding box center [153, 167] width 146 height 18
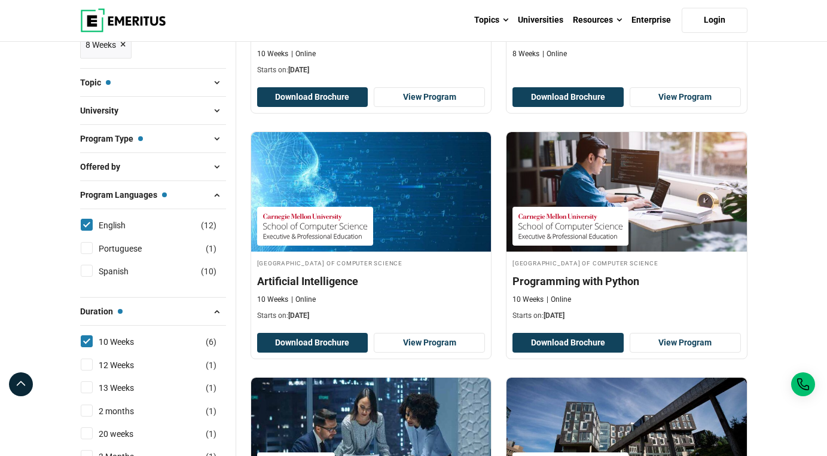
click at [190, 148] on button "Program Type — Certificate Programs" at bounding box center [153, 139] width 146 height 18
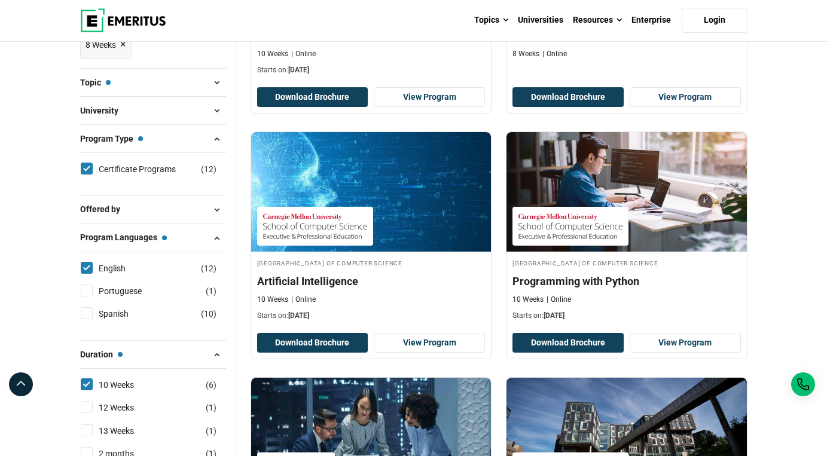
click at [190, 148] on button "Program Type — Certificate Programs" at bounding box center [153, 139] width 146 height 18
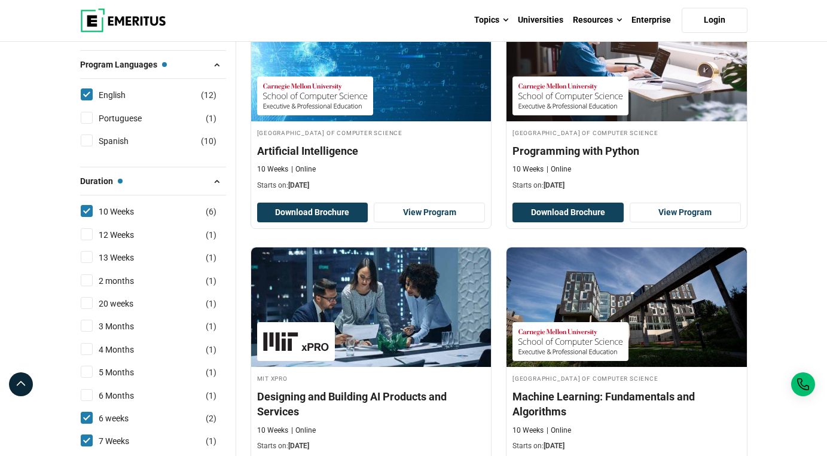
scroll to position [414, 0]
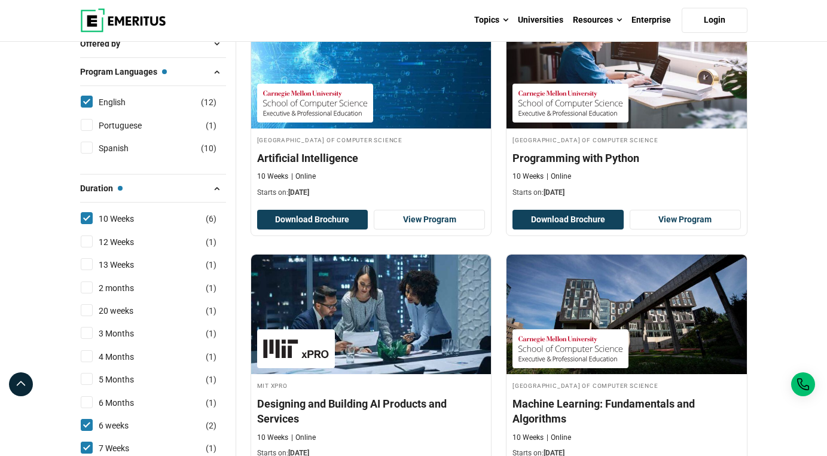
click at [187, 197] on button "Duration — 10 Weeks, 6 weeks, 7 Weeks, 8 Weeks" at bounding box center [153, 188] width 146 height 18
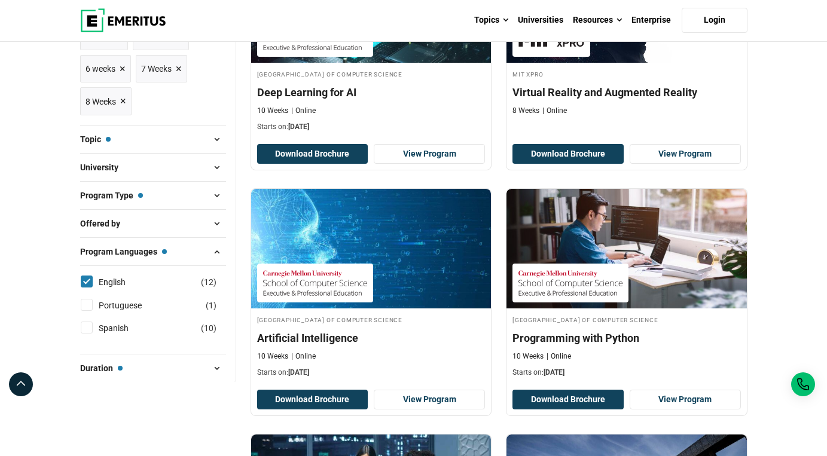
scroll to position [227, 0]
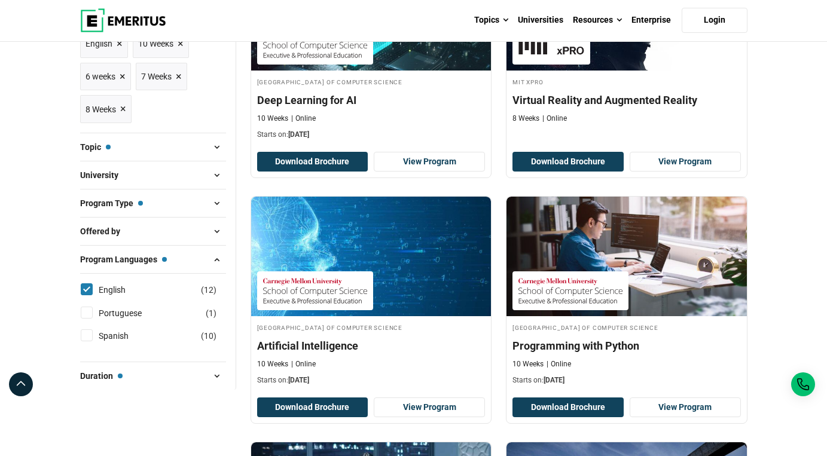
click at [176, 156] on button "Topic — AI and Machine Learning" at bounding box center [153, 147] width 146 height 18
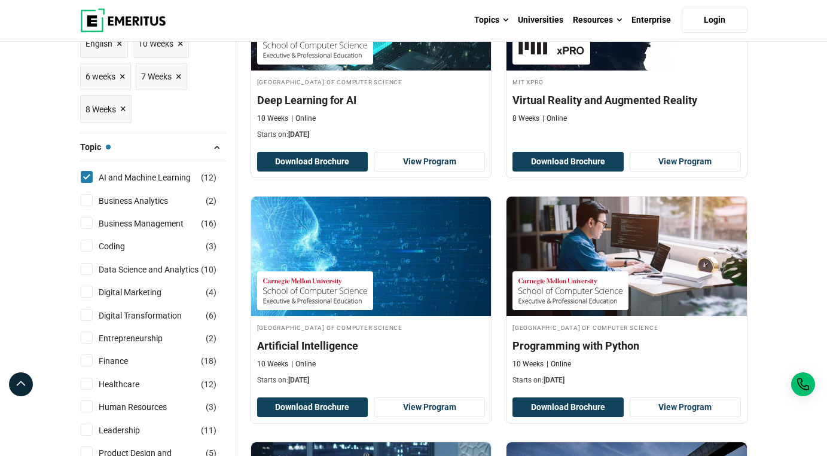
click at [176, 156] on button "Topic — AI and Machine Learning" at bounding box center [153, 147] width 146 height 18
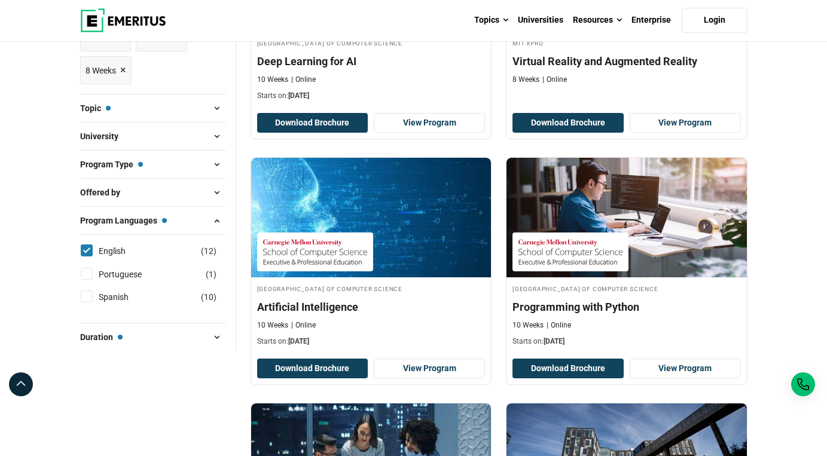
scroll to position [289, 0]
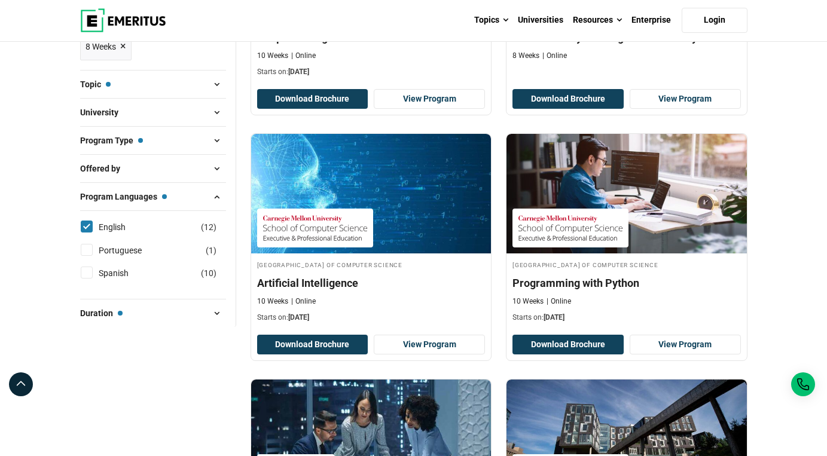
click at [166, 178] on button "Offered by" at bounding box center [153, 169] width 146 height 18
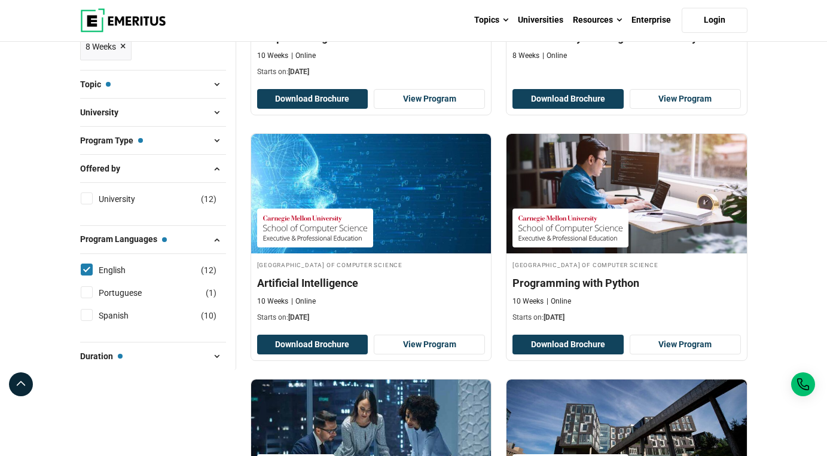
click at [90, 205] on input "University ( 12 )" at bounding box center [87, 199] width 12 height 12
checkbox input "true"
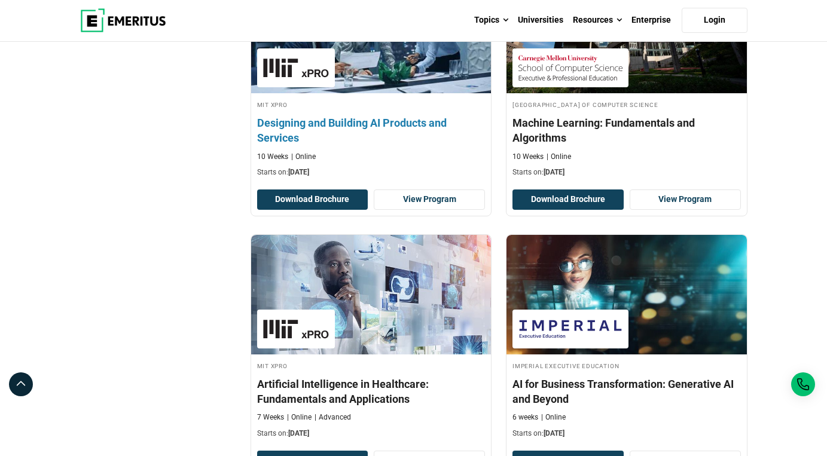
scroll to position [701, 0]
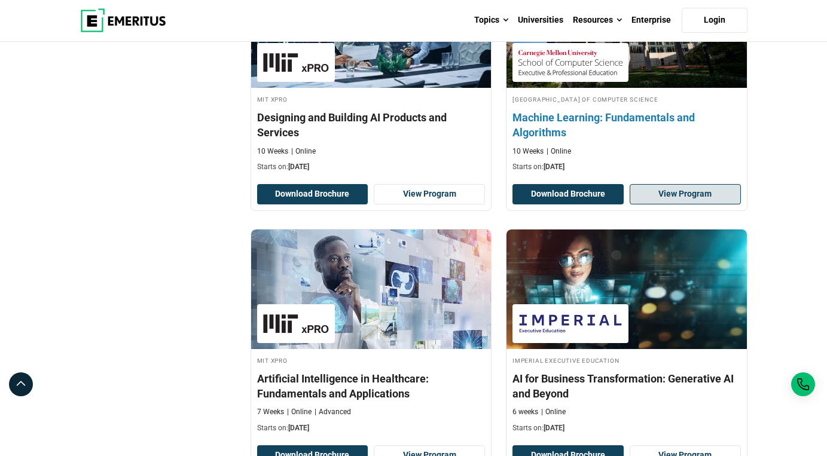
click at [640, 205] on link "View Program" at bounding box center [685, 194] width 111 height 20
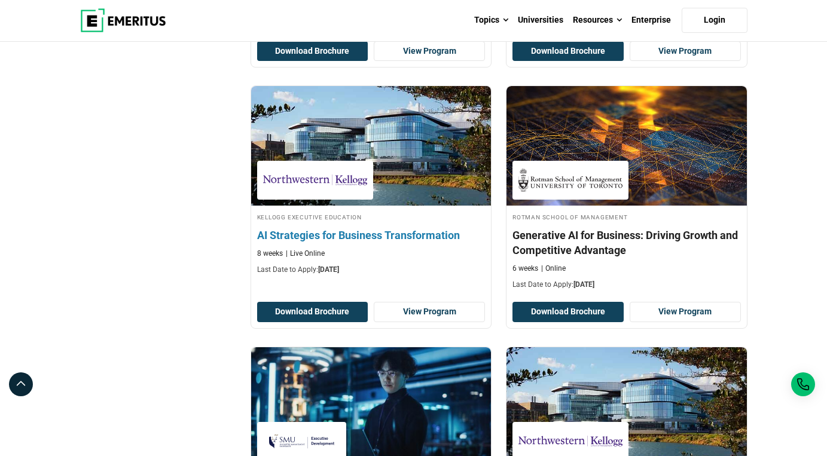
scroll to position [1105, 0]
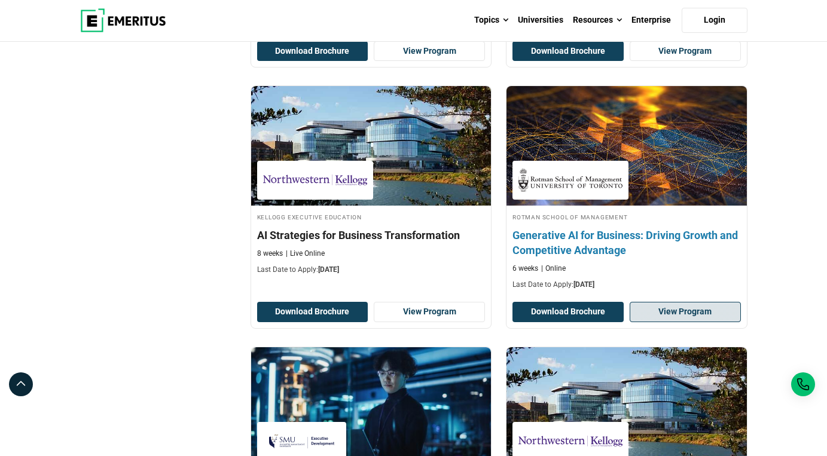
click at [694, 322] on link "View Program" at bounding box center [685, 312] width 111 height 20
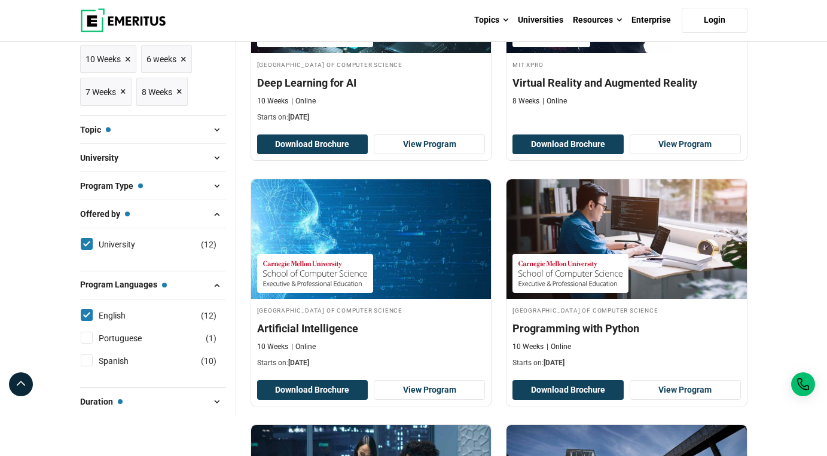
scroll to position [81, 0]
